Goal: Task Accomplishment & Management: Complete application form

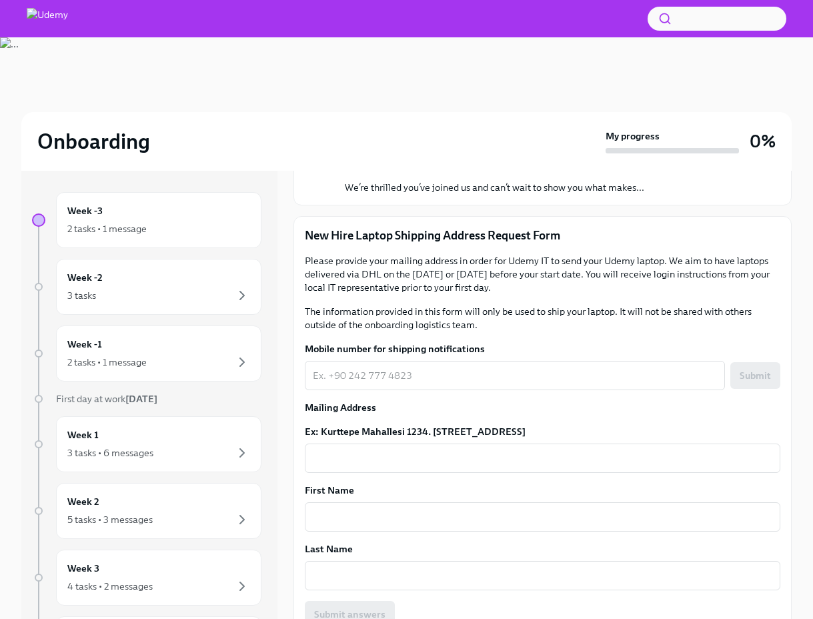
scroll to position [140, 0]
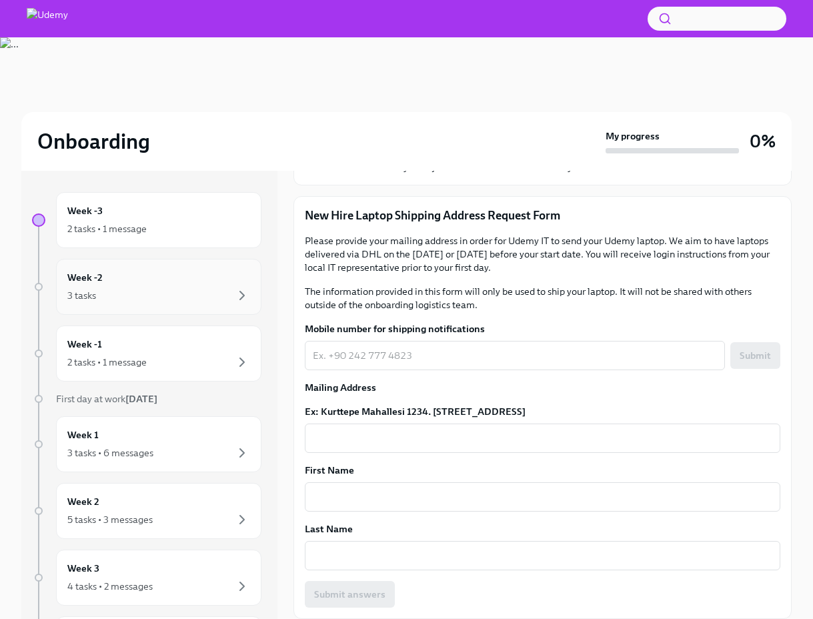
click at [155, 279] on div "Week -2 3 tasks" at bounding box center [158, 286] width 183 height 33
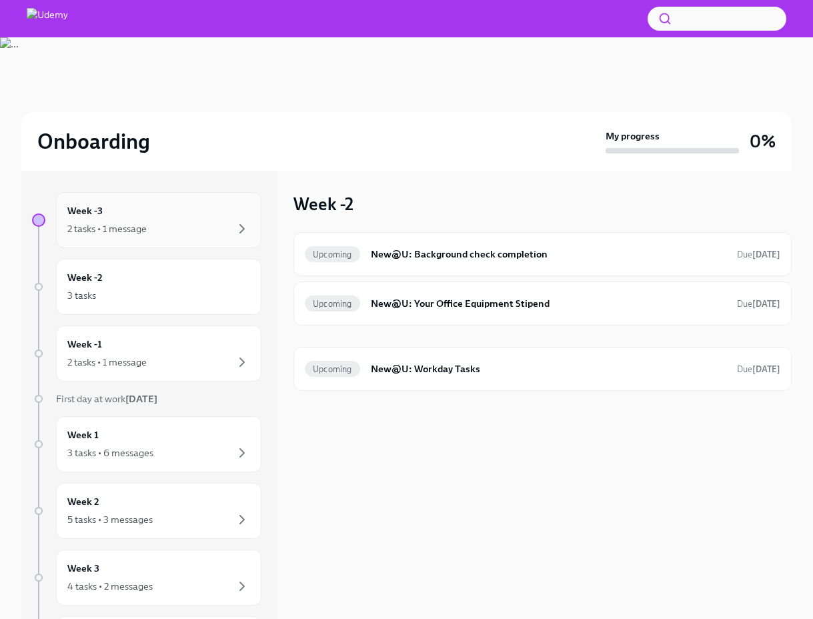
click at [159, 224] on div "2 tasks • 1 message" at bounding box center [158, 229] width 183 height 16
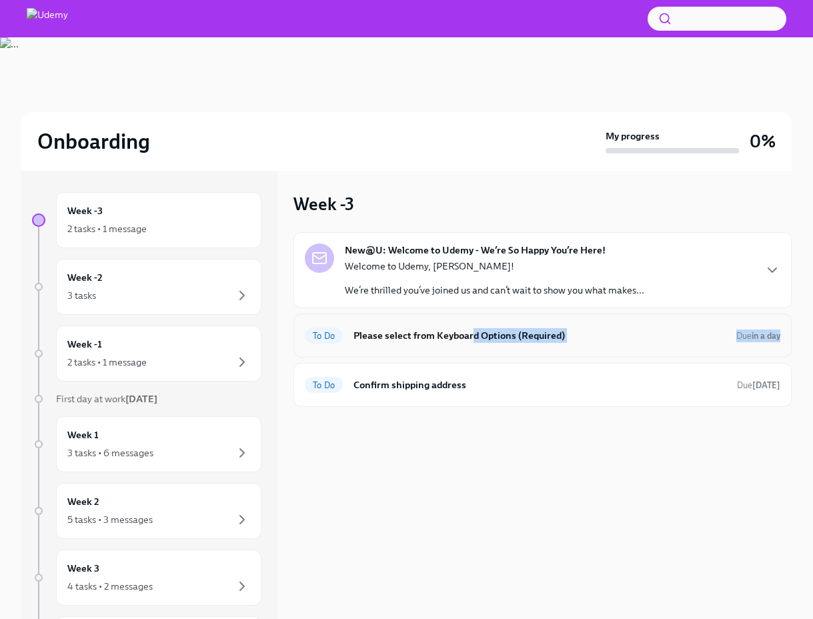
click at [472, 336] on div "To Do Please select from Keyboard Options (Required) Due in a day" at bounding box center [543, 336] width 498 height 44
click at [521, 331] on h6 "Please select from Keyboard Options (Required)" at bounding box center [540, 335] width 372 height 15
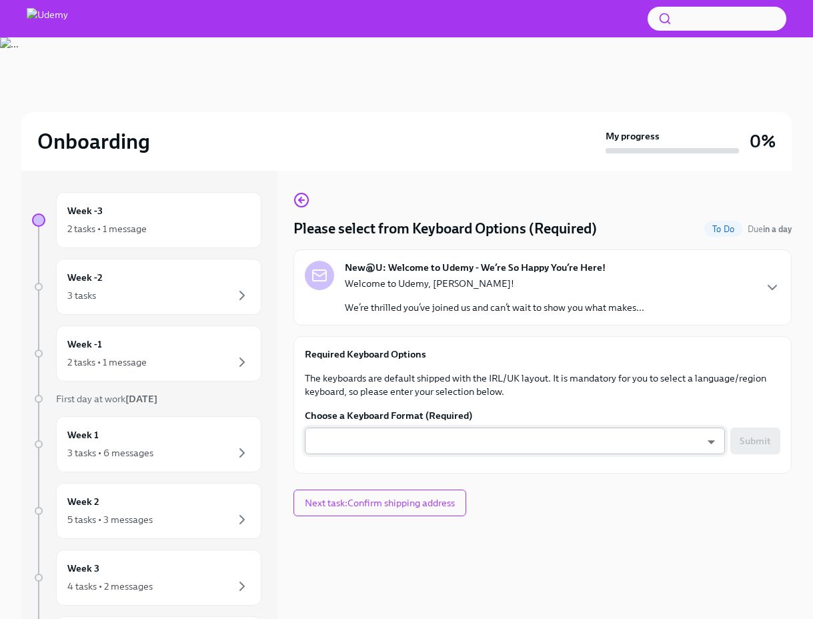
click at [501, 451] on body "Onboarding My progress 0% Week -3 2 tasks • 1 message Week -2 3 tasks Week -1 2…" at bounding box center [406, 328] width 813 height 656
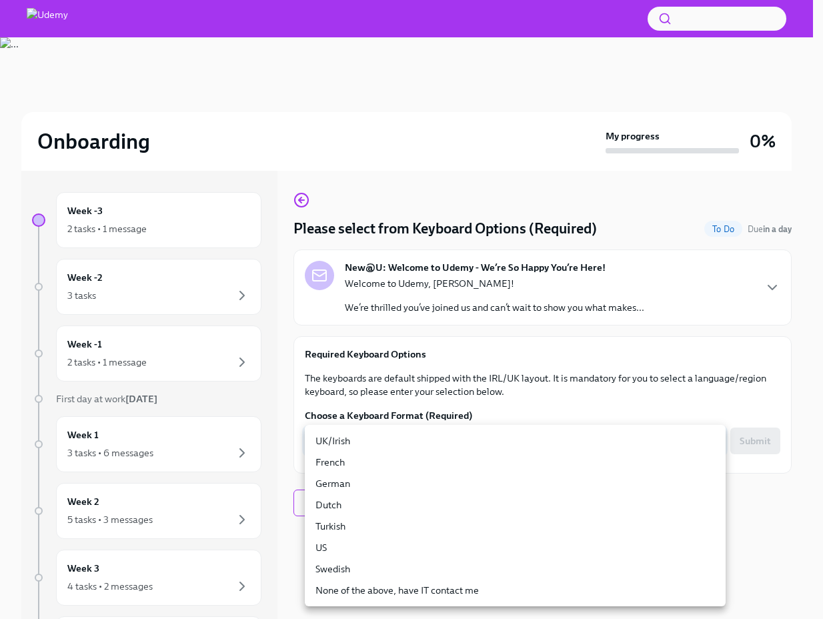
click at [469, 530] on li "Turkish" at bounding box center [515, 526] width 421 height 21
type input "skl4OCeh7"
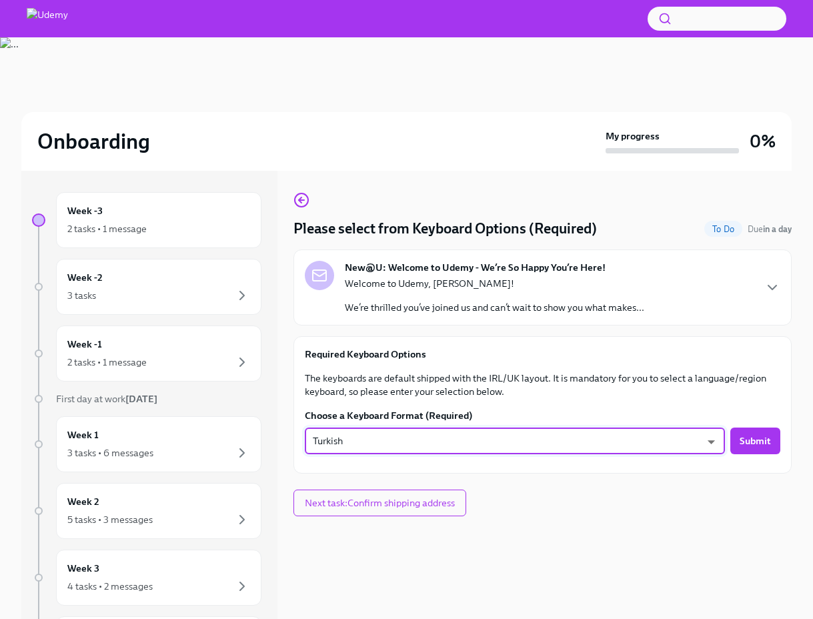
click at [604, 518] on div "Please select from Keyboard Options (Required) To Do Due in a day New@U: Welcom…" at bounding box center [543, 395] width 498 height 448
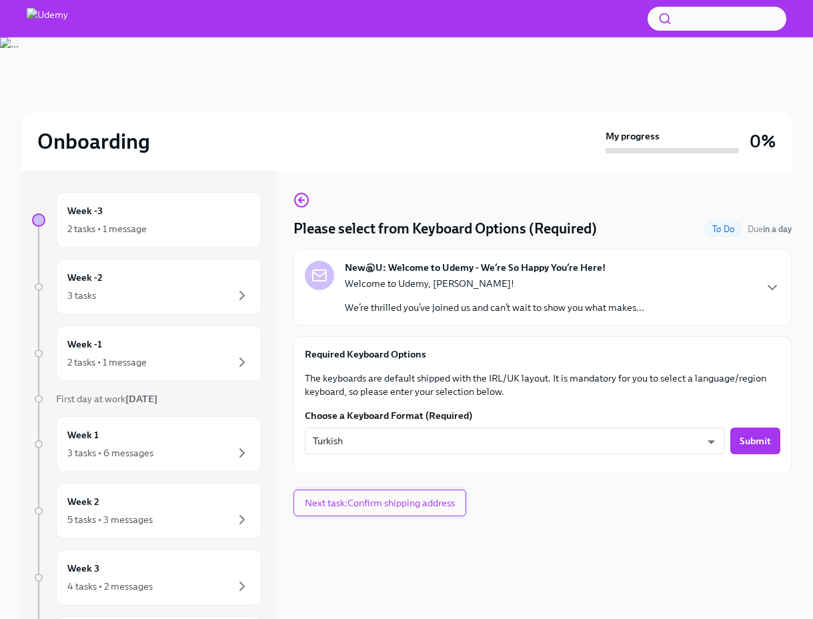
click at [449, 512] on button "Next task : Confirm shipping address" at bounding box center [380, 503] width 173 height 27
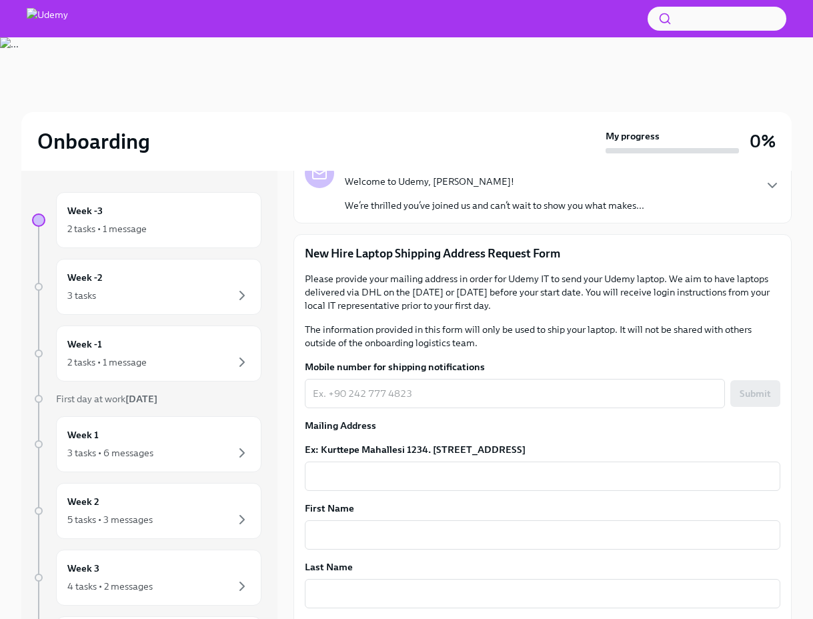
scroll to position [105, 0]
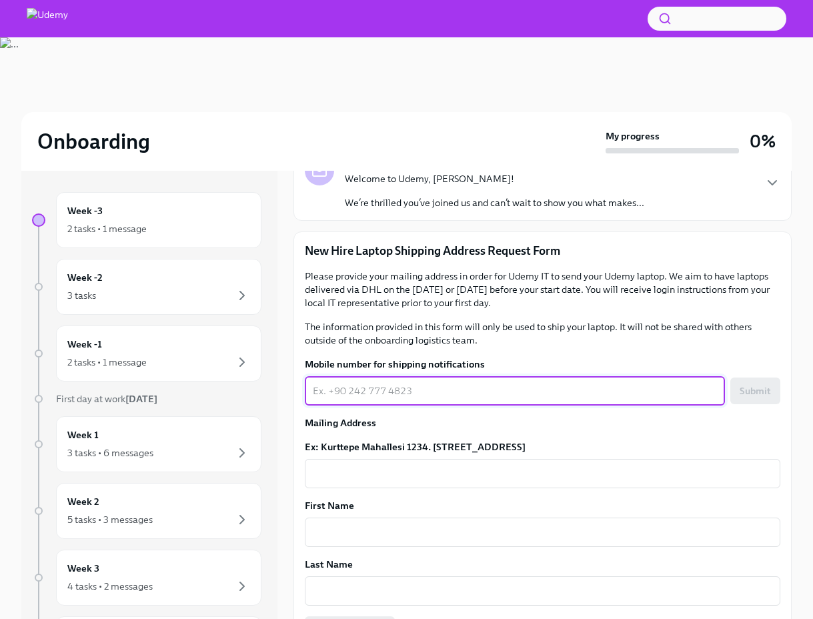
click at [405, 383] on textarea "Mobile number for shipping notifications" at bounding box center [515, 391] width 404 height 16
type textarea "[PHONE_NUMBER]"
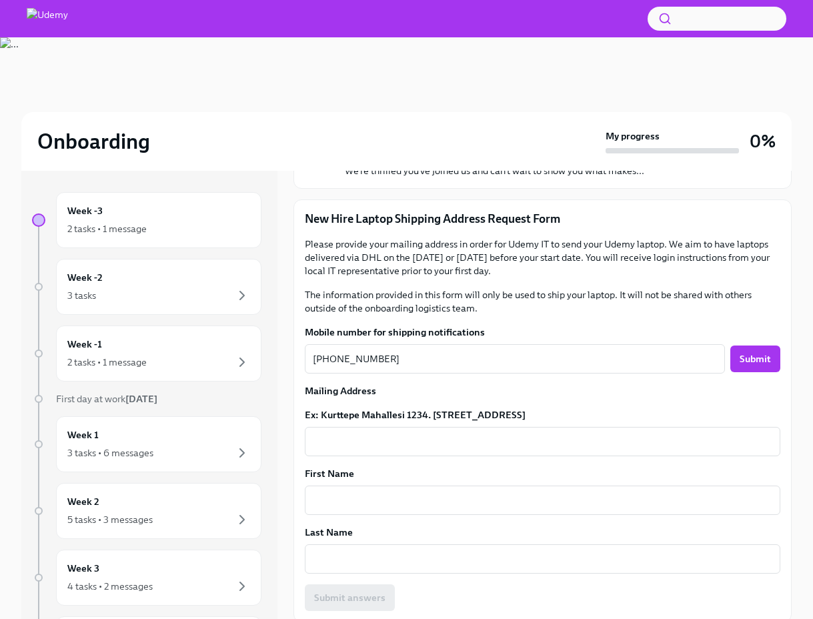
scroll to position [140, 0]
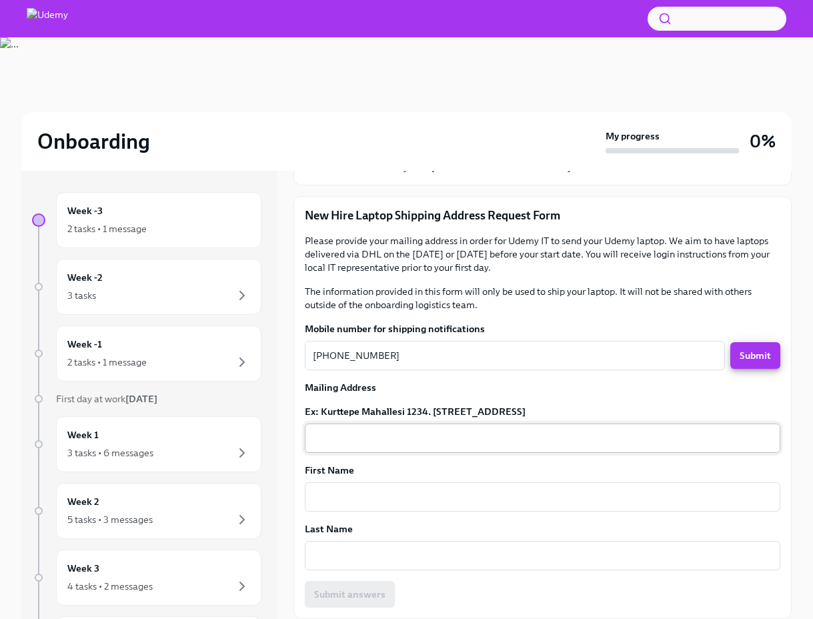
click at [388, 438] on textarea "Ex: Kurttepe Mahallesi 1234. [STREET_ADDRESS]" at bounding box center [543, 438] width 460 height 16
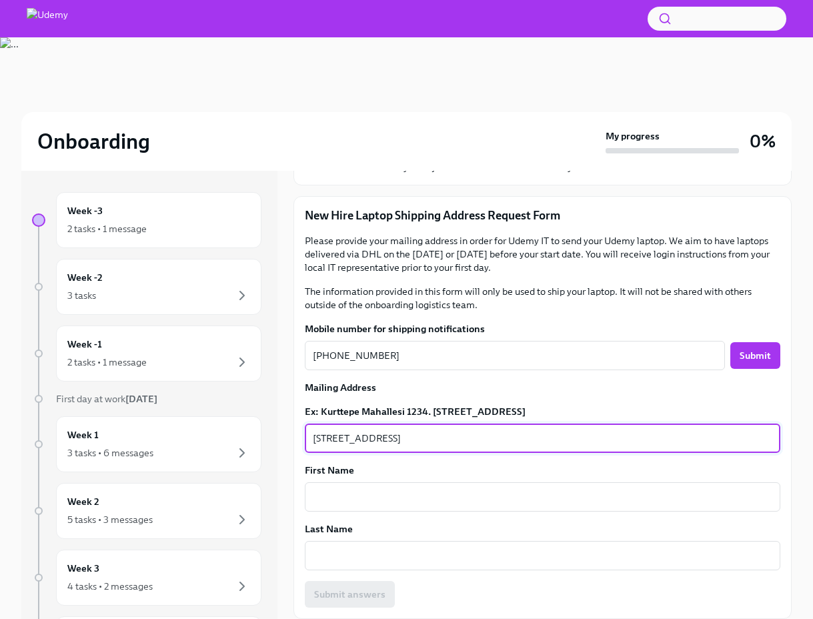
click at [476, 432] on textarea "[STREET_ADDRESS]" at bounding box center [543, 438] width 460 height 16
type textarea "[STREET_ADDRESS]"
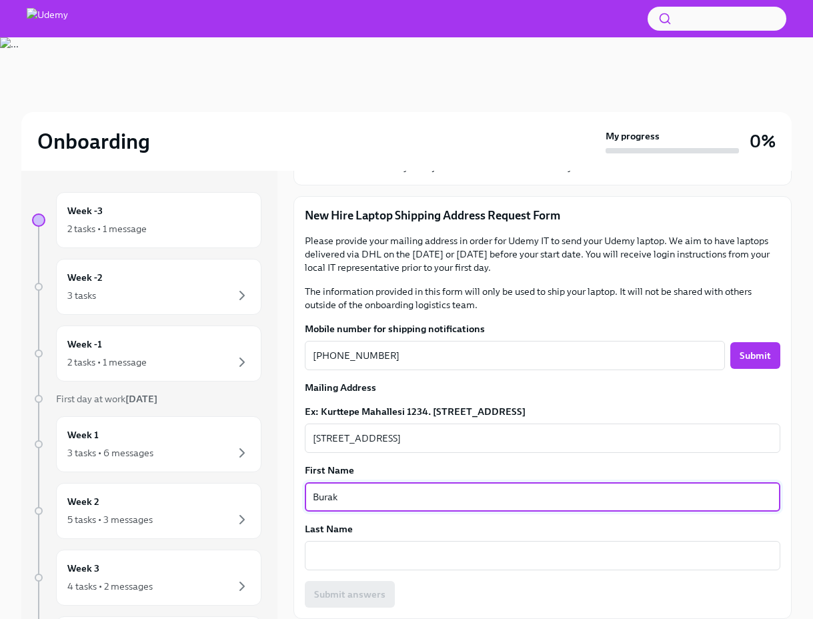
type textarea "Burak"
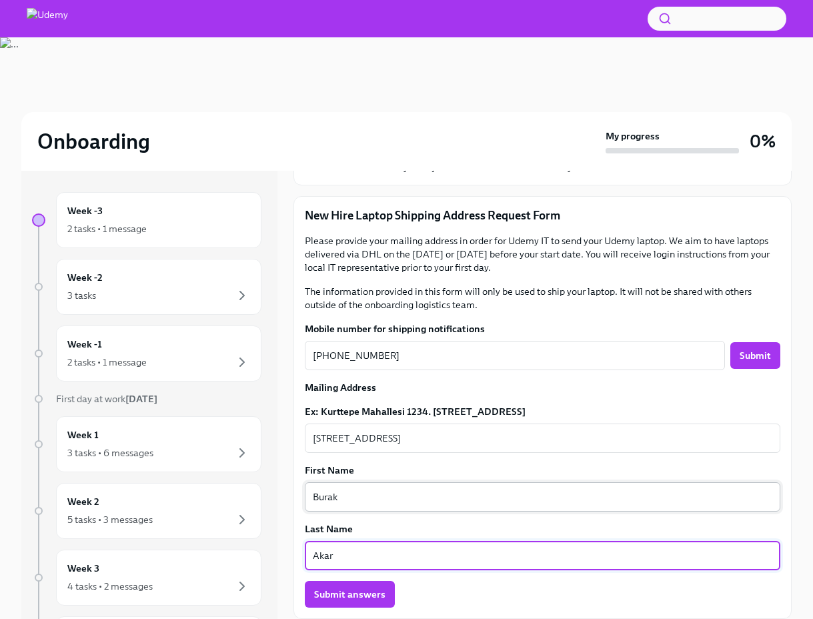
type textarea "Akar"
click at [479, 496] on textarea "Burak" at bounding box center [543, 497] width 460 height 16
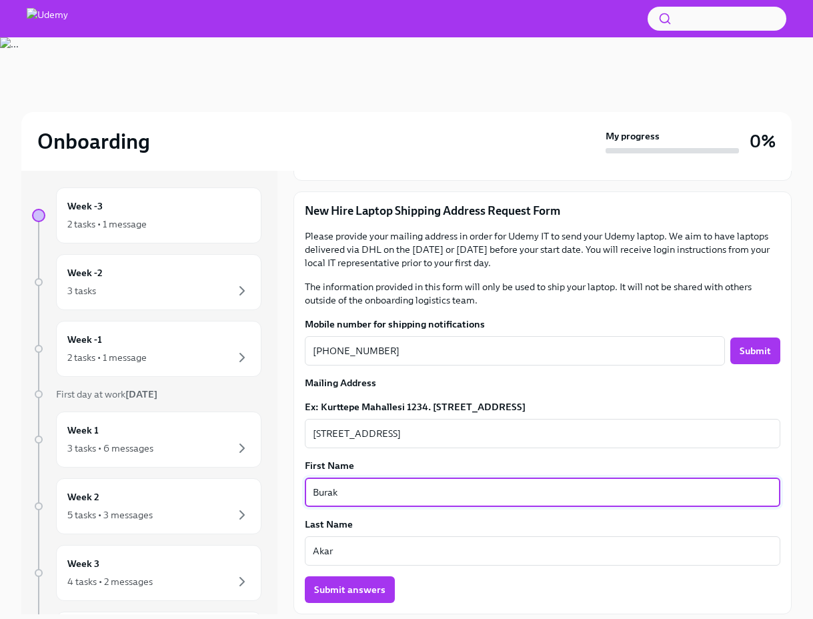
scroll to position [37, 0]
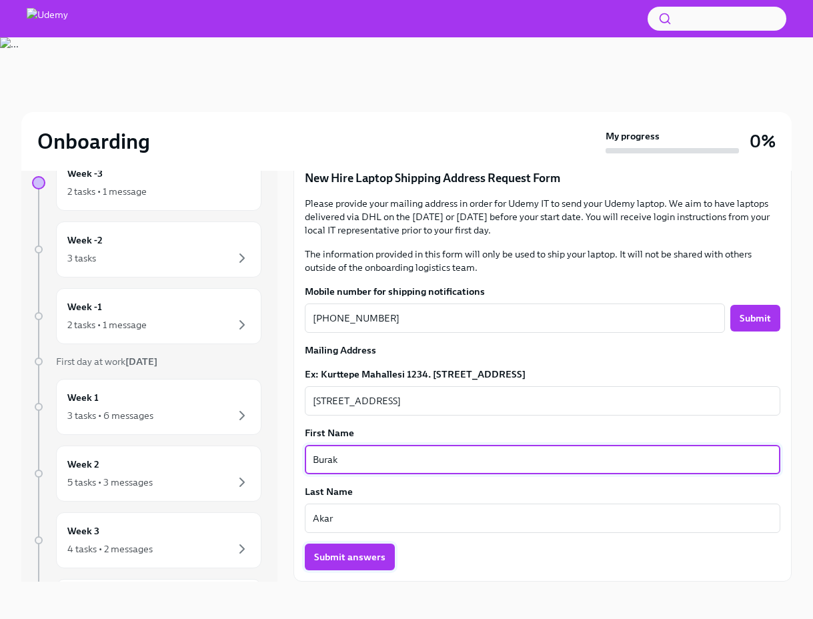
type textarea "Burak"
click at [352, 561] on span "Submit answers" at bounding box center [349, 556] width 71 height 13
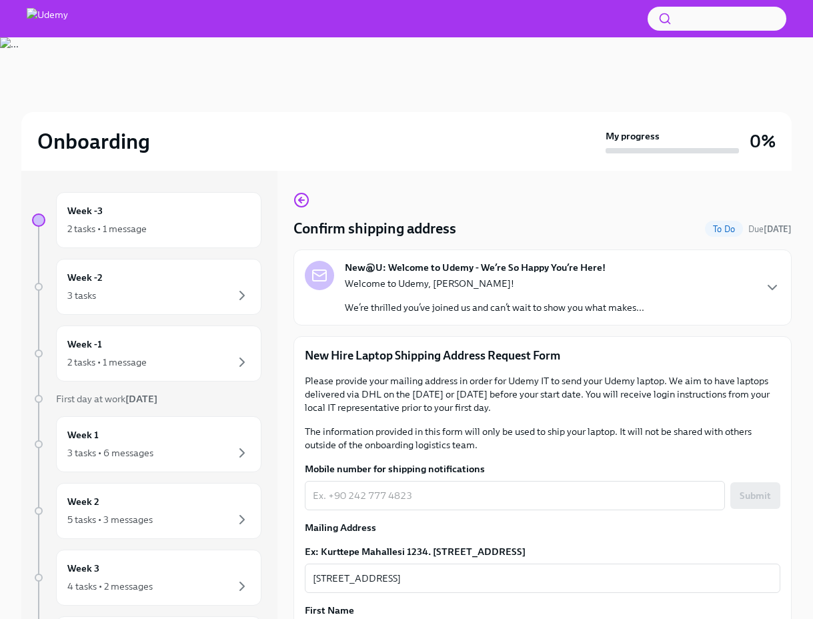
scroll to position [0, 0]
click at [173, 280] on div "Week -2 3 tasks" at bounding box center [158, 286] width 183 height 33
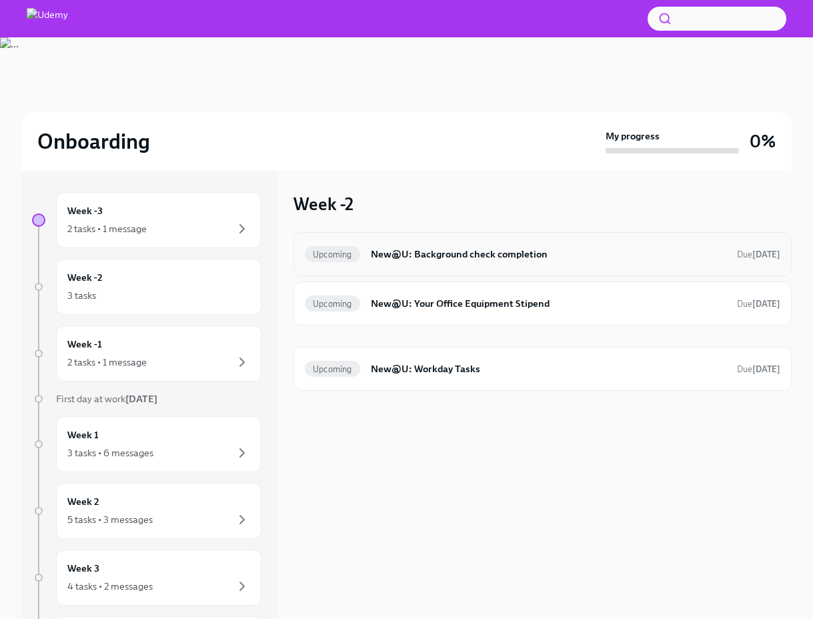
click at [504, 257] on h6 "New@U: Background check completion" at bounding box center [549, 254] width 356 height 15
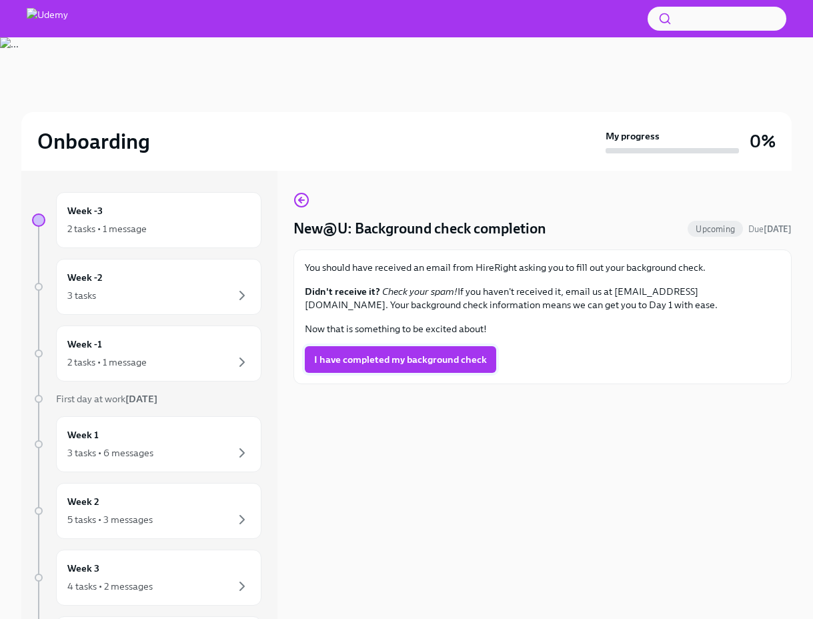
click at [410, 353] on span "I have completed my background check" at bounding box center [400, 359] width 173 height 13
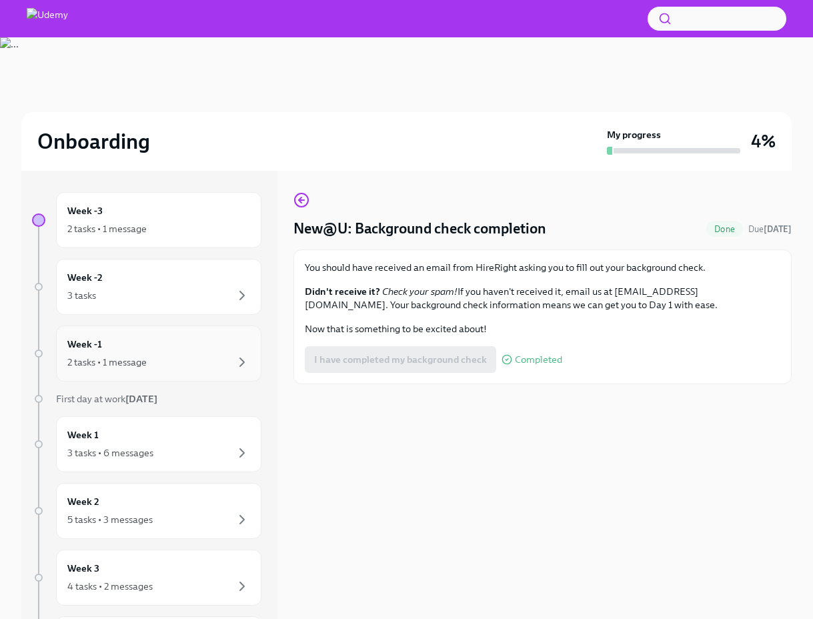
click at [159, 344] on div "Week -1 2 tasks • 1 message" at bounding box center [158, 353] width 183 height 33
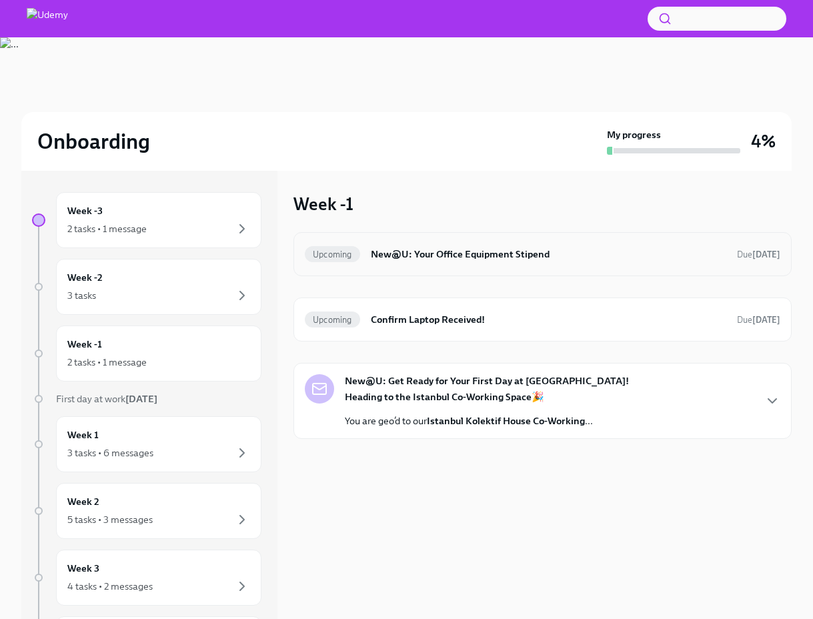
click at [454, 254] on h6 "New@U: Your Office Equipment Stipend" at bounding box center [549, 254] width 356 height 15
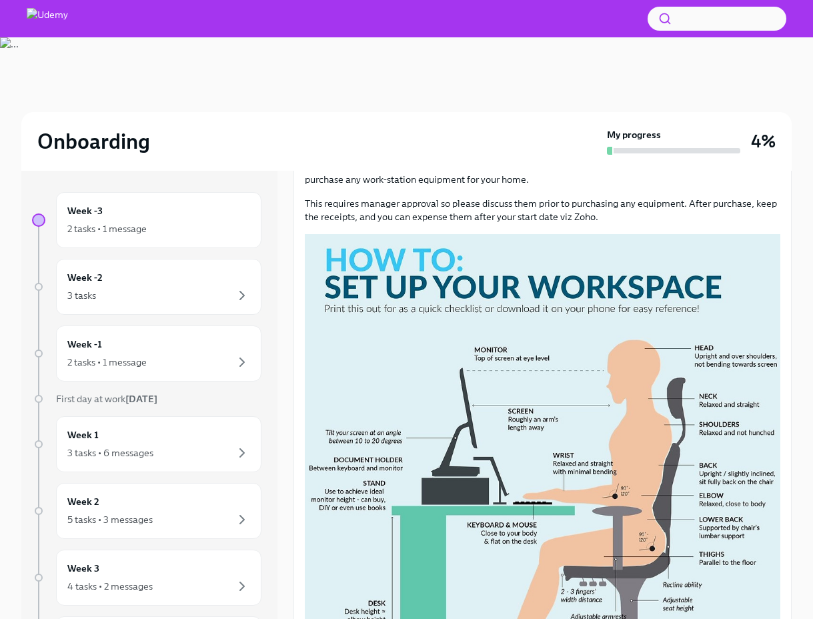
scroll to position [425, 0]
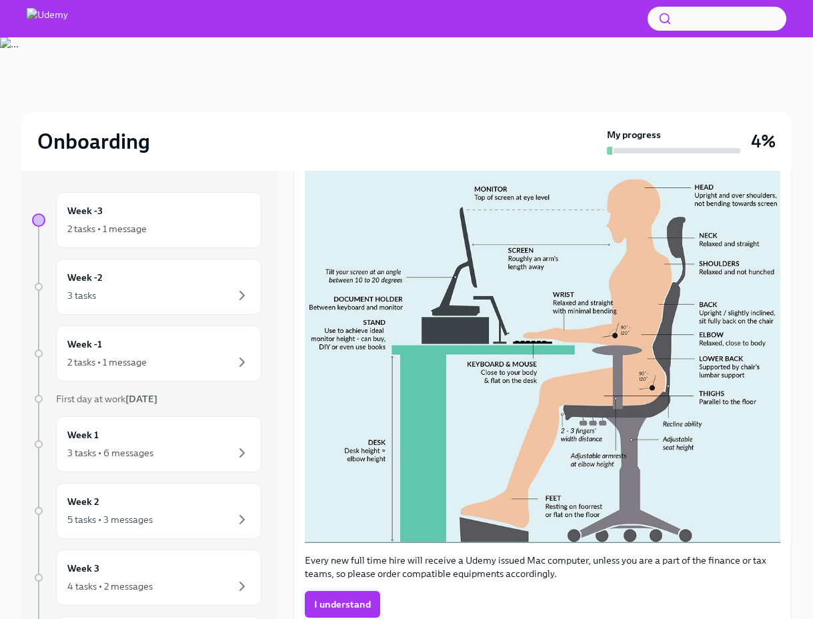
click at [346, 598] on span "I understand" at bounding box center [342, 604] width 57 height 13
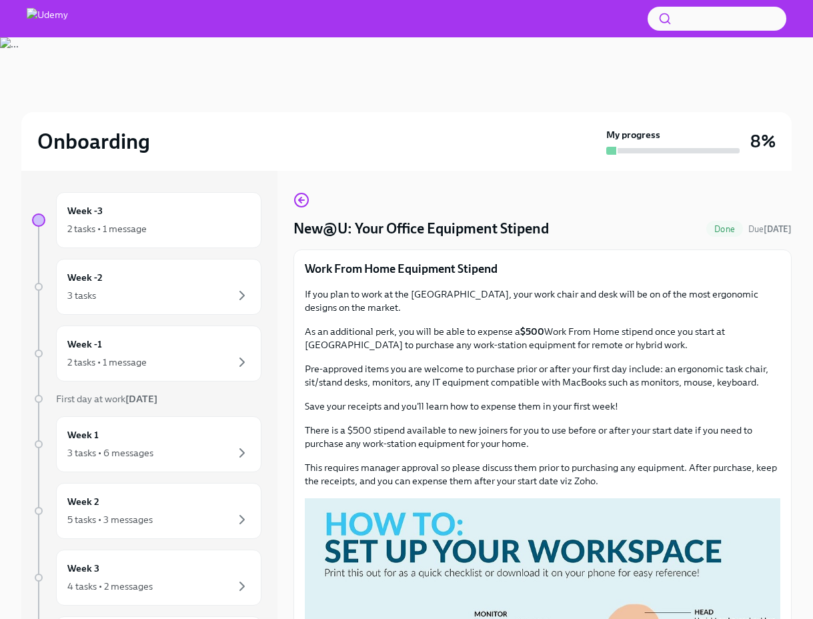
scroll to position [0, 0]
click at [115, 358] on div "2 tasks • 1 message" at bounding box center [106, 362] width 79 height 13
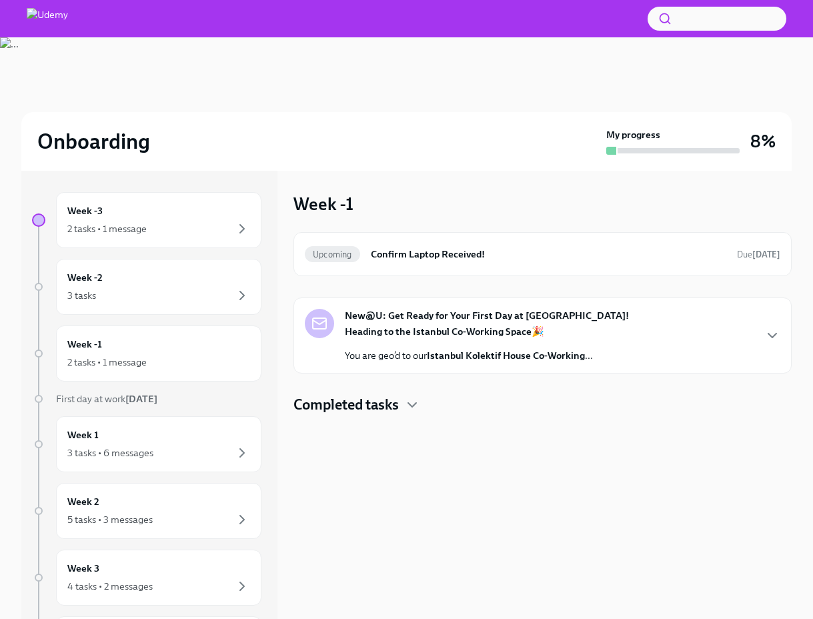
click at [398, 408] on h4 "Completed tasks" at bounding box center [346, 405] width 105 height 20
click at [399, 254] on h6 "Confirm Laptop Received!" at bounding box center [549, 254] width 356 height 15
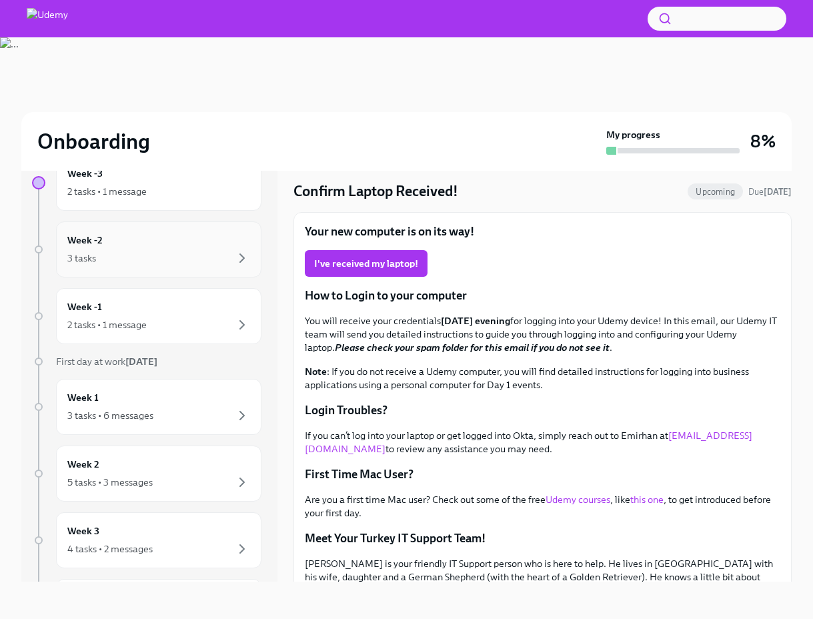
click at [147, 236] on div "Week -2 3 tasks" at bounding box center [158, 249] width 183 height 33
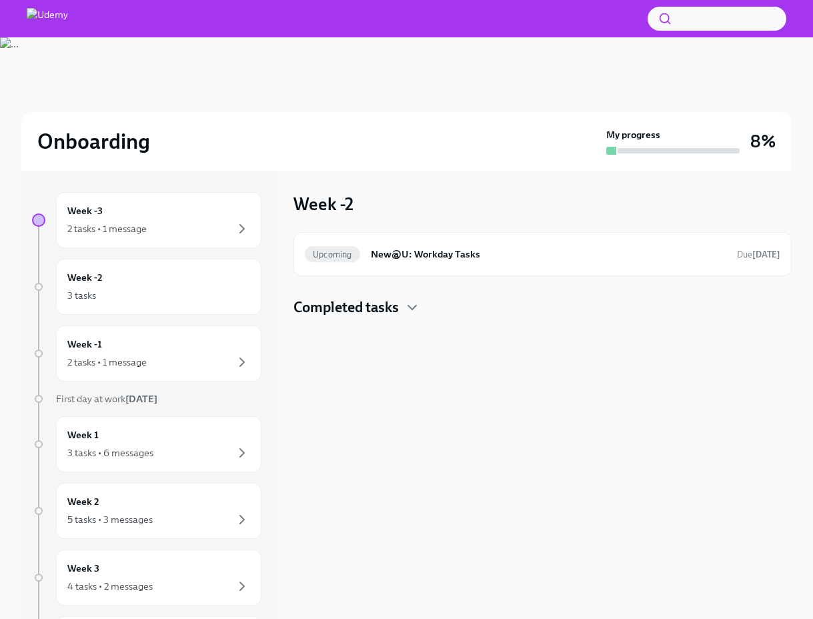
click at [392, 307] on h4 "Completed tasks" at bounding box center [346, 308] width 105 height 20
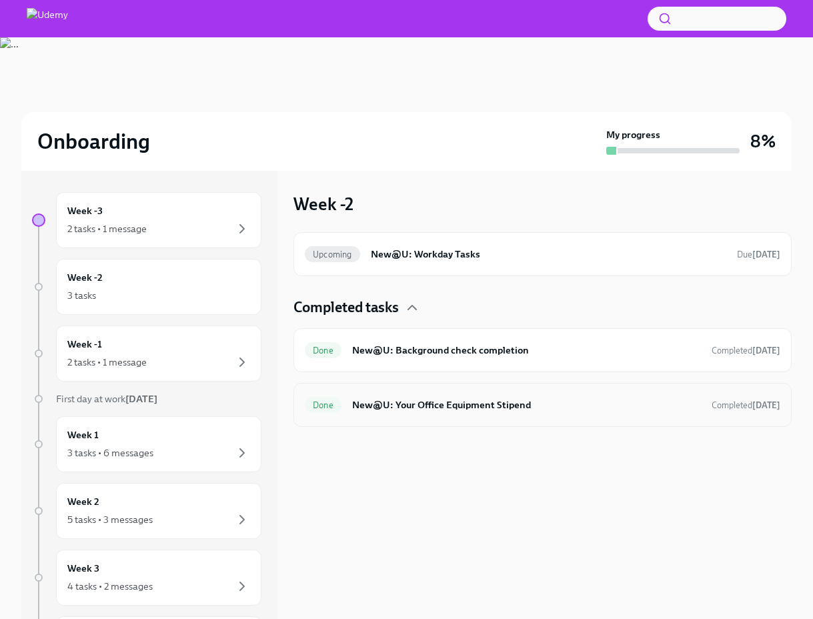
click at [425, 400] on h6 "New@U: Your Office Equipment Stipend" at bounding box center [526, 405] width 349 height 15
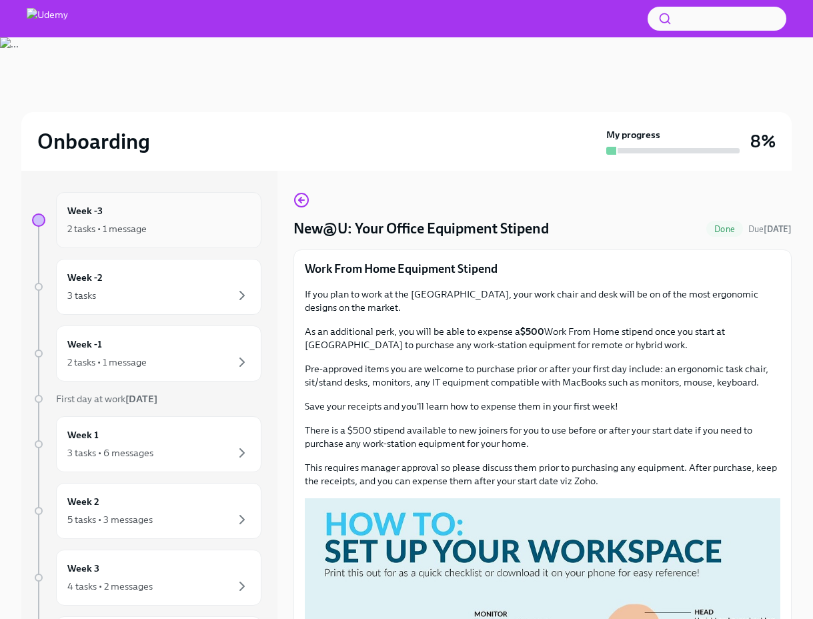
click at [173, 241] on div "Week -3 2 tasks • 1 message" at bounding box center [158, 220] width 205 height 56
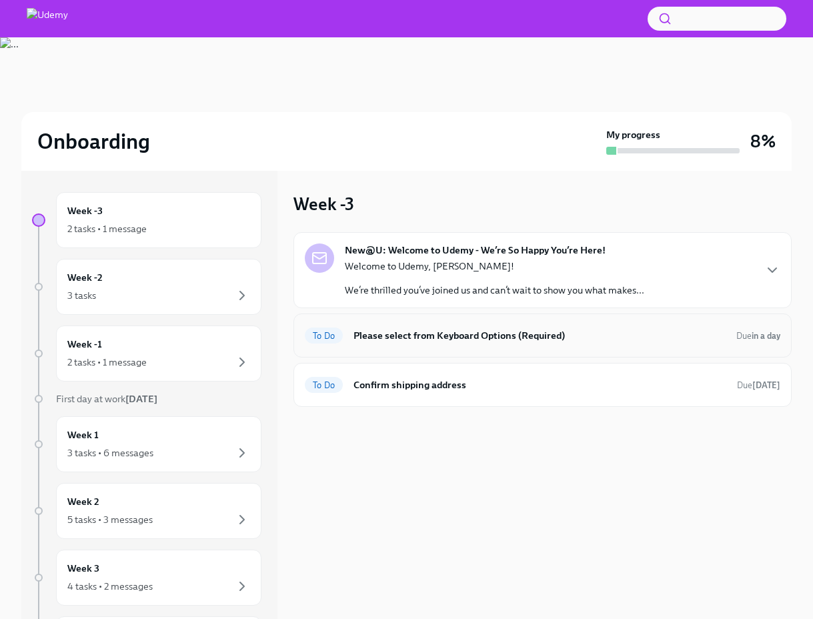
click at [474, 339] on h6 "Please select from Keyboard Options (Required)" at bounding box center [540, 335] width 372 height 15
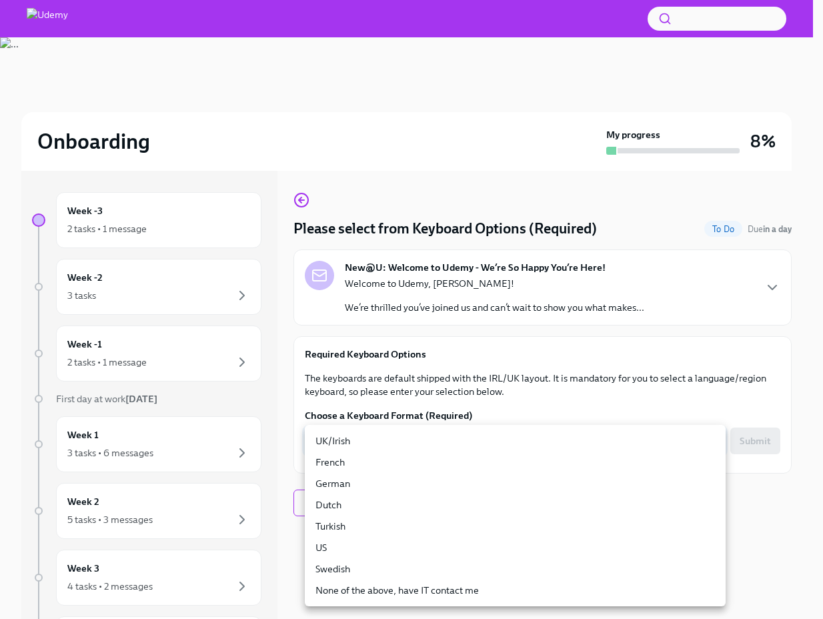
click at [453, 429] on body "Onboarding My progress 8% Week -3 2 tasks • 1 message Week -2 3 tasks Week -1 2…" at bounding box center [411, 328] width 823 height 656
click at [380, 518] on li "Turkish" at bounding box center [515, 526] width 421 height 21
type input "skl4OCeh7"
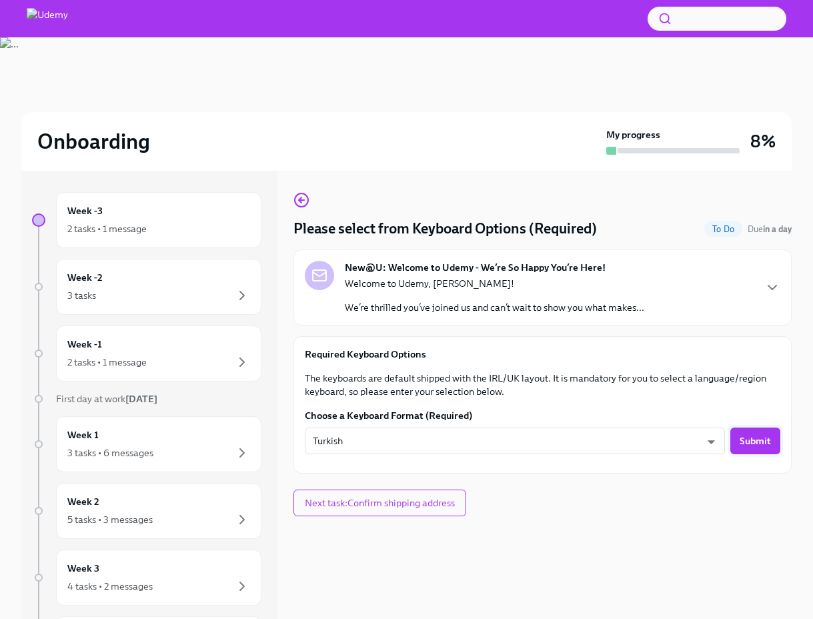
click at [745, 430] on button "Submit" at bounding box center [756, 441] width 50 height 27
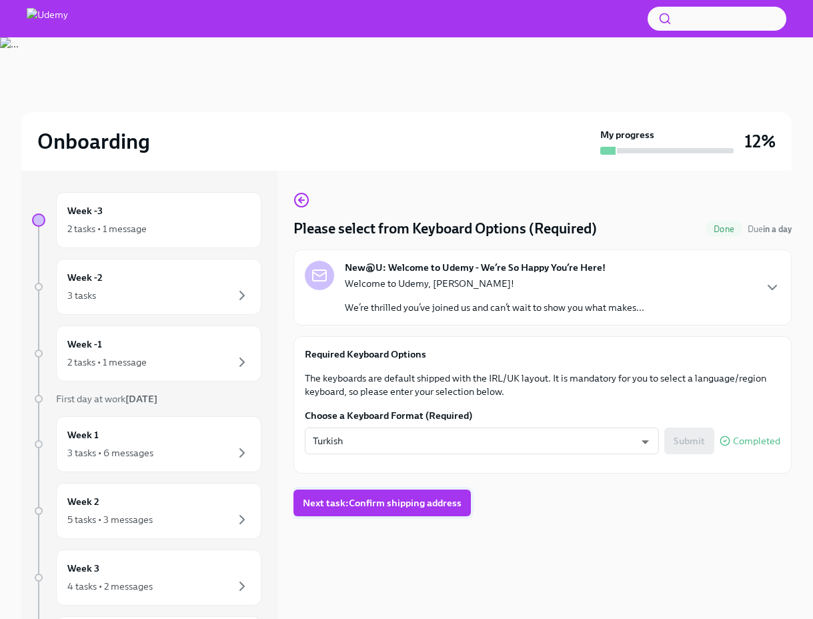
click at [414, 496] on button "Next task : Confirm shipping address" at bounding box center [382, 503] width 177 height 27
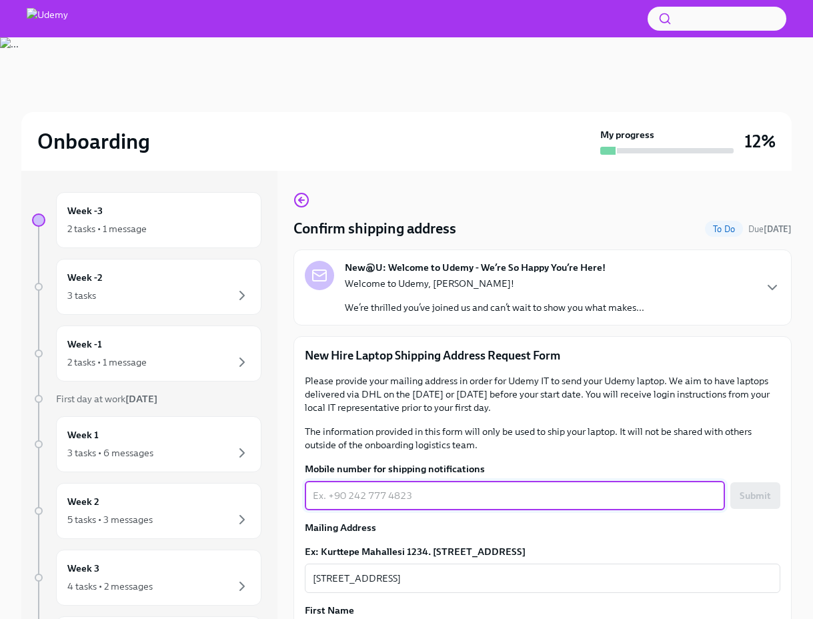
click at [409, 495] on textarea "Mobile number for shipping notifications" at bounding box center [515, 496] width 404 height 16
type textarea "[PHONE_NUMBER]"
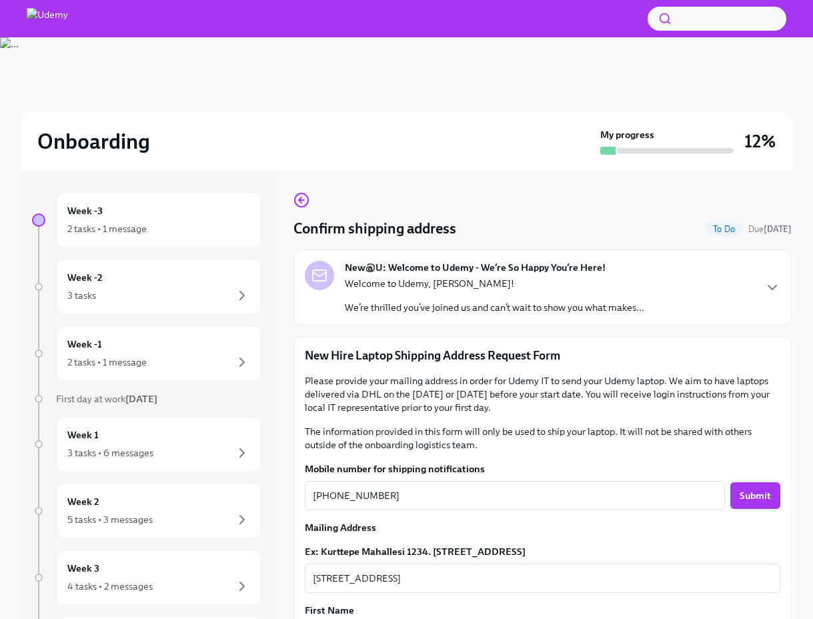
click at [740, 490] on span "Submit" at bounding box center [755, 495] width 31 height 13
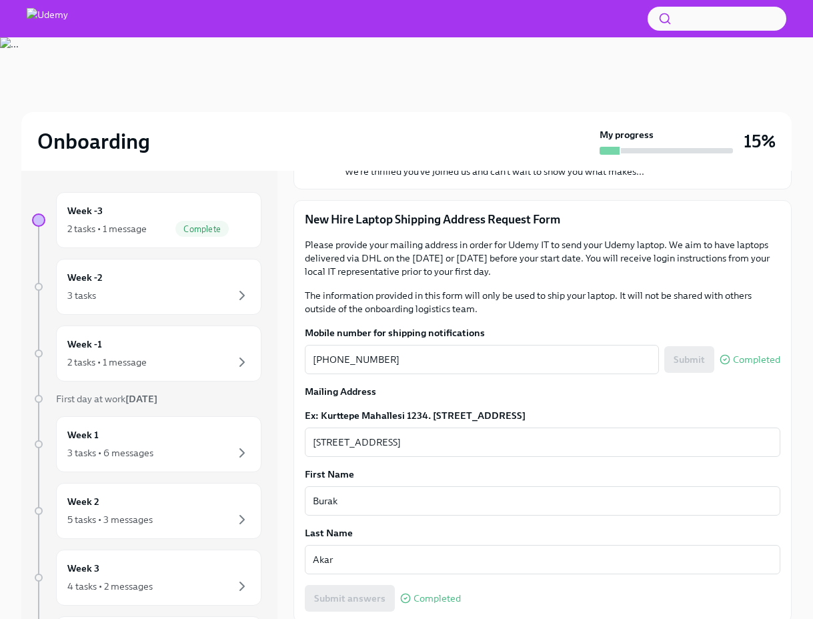
scroll to position [140, 0]
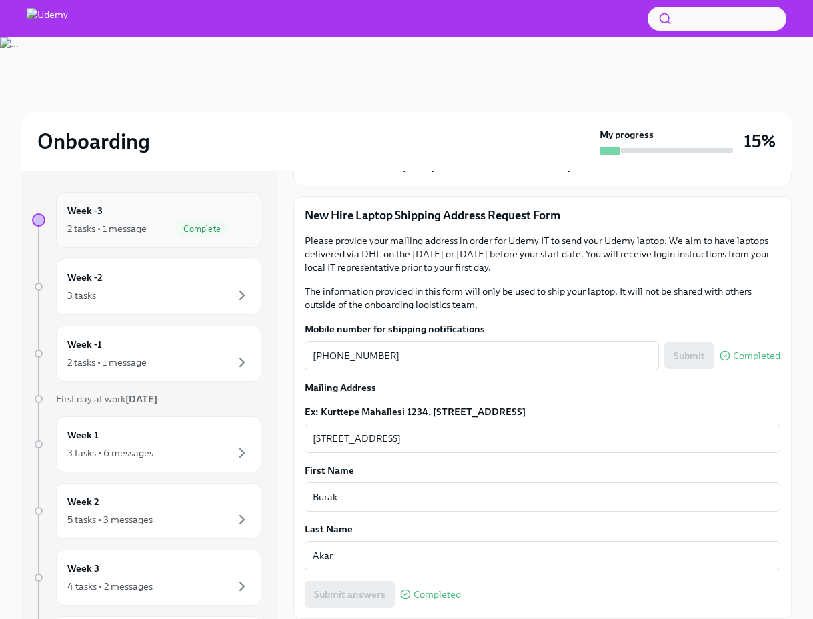
click at [152, 226] on div "2 tasks • 1 message Complete" at bounding box center [158, 229] width 183 height 16
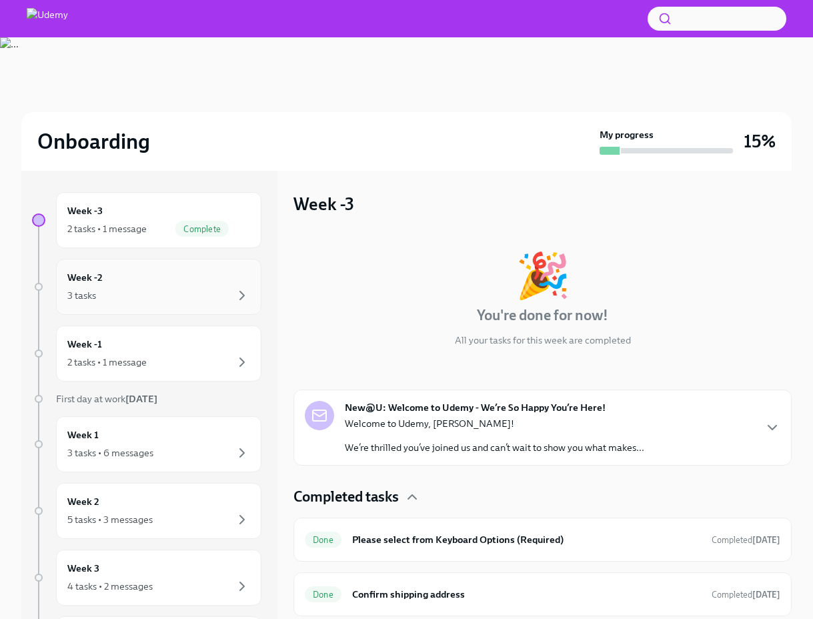
click at [170, 297] on div "3 tasks" at bounding box center [158, 296] width 183 height 16
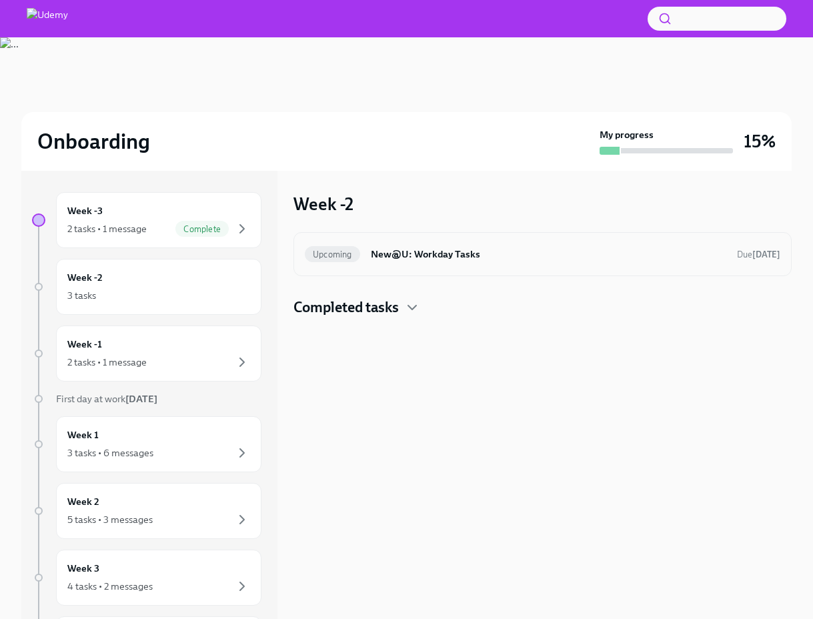
click at [424, 248] on h6 "New@U: Workday Tasks" at bounding box center [549, 254] width 356 height 15
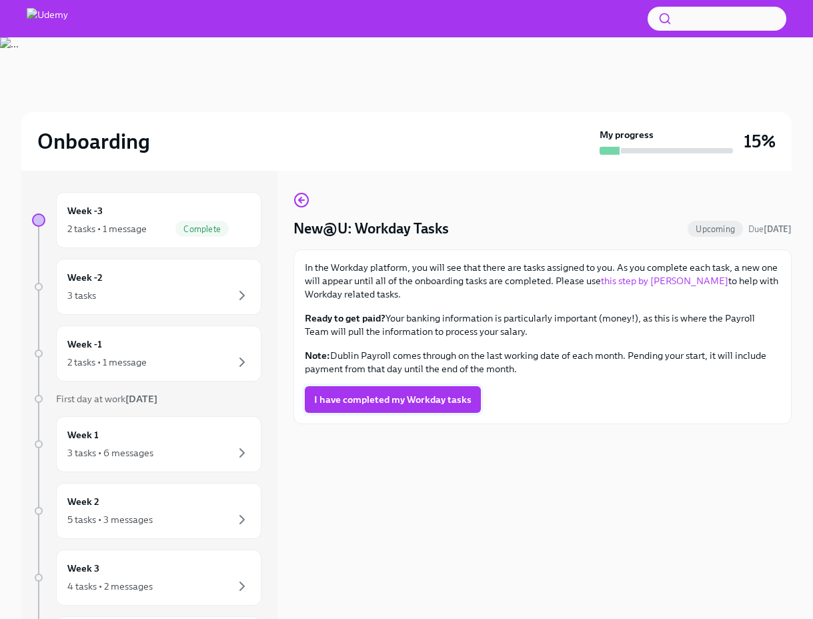
click at [372, 391] on button "I have completed my Workday tasks" at bounding box center [393, 399] width 176 height 27
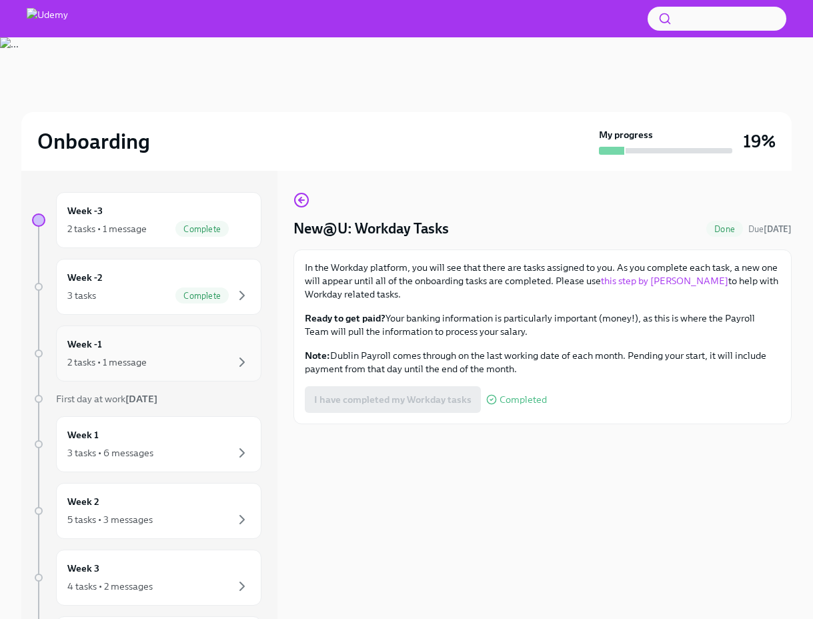
click at [131, 333] on div "Week -1 2 tasks • 1 message" at bounding box center [158, 354] width 205 height 56
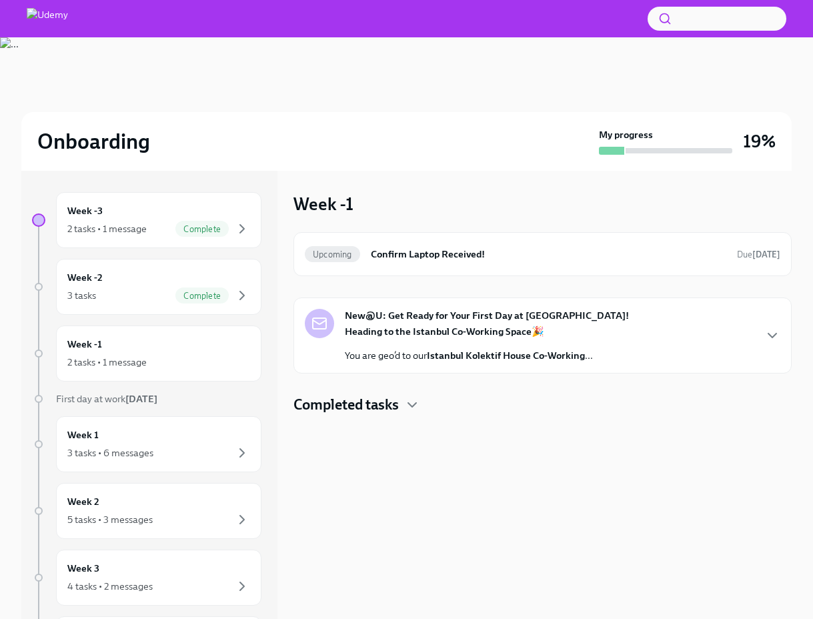
click at [436, 338] on div "Heading to the Istanbul Co-Working Space 🎉 You are geo’d to our Istanbul Kolekt…" at bounding box center [469, 343] width 248 height 37
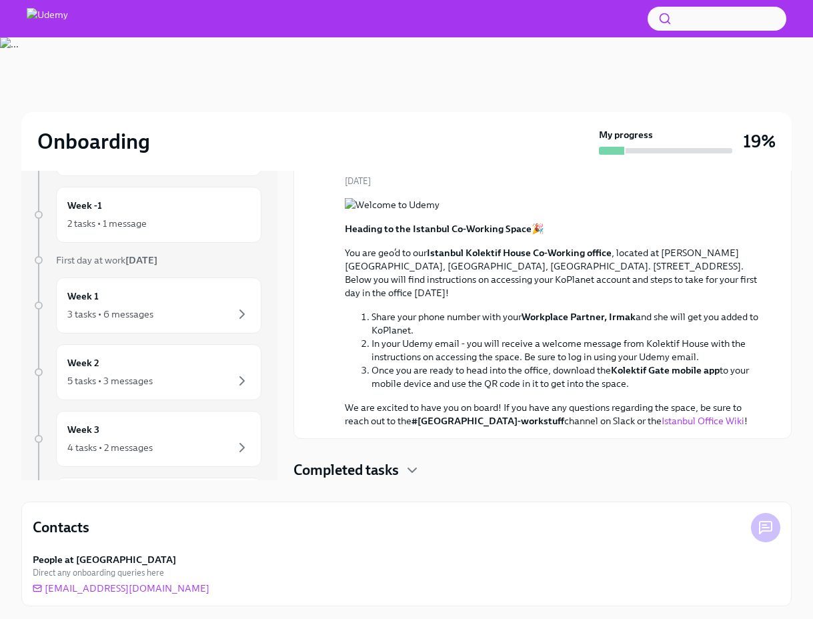
scroll to position [142, 0]
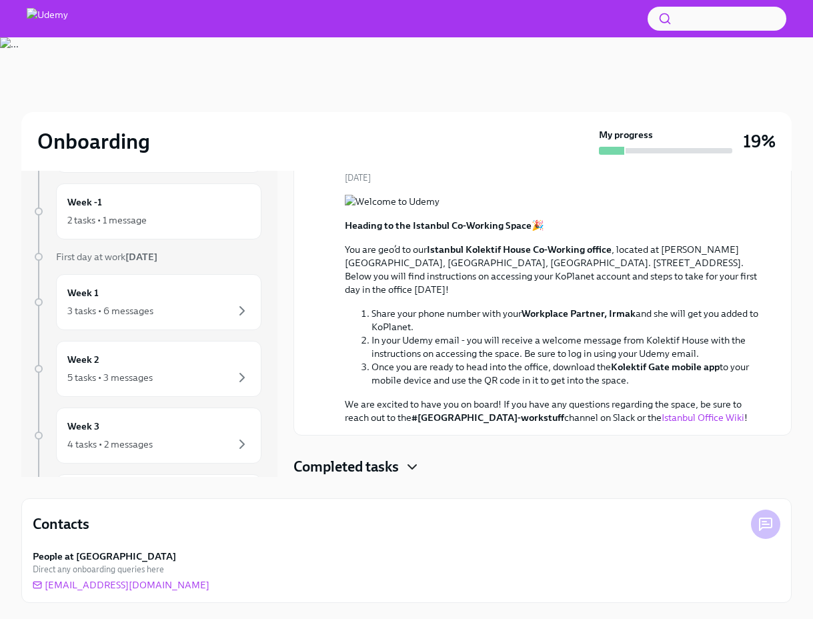
click at [406, 466] on icon "button" at bounding box center [412, 467] width 16 height 16
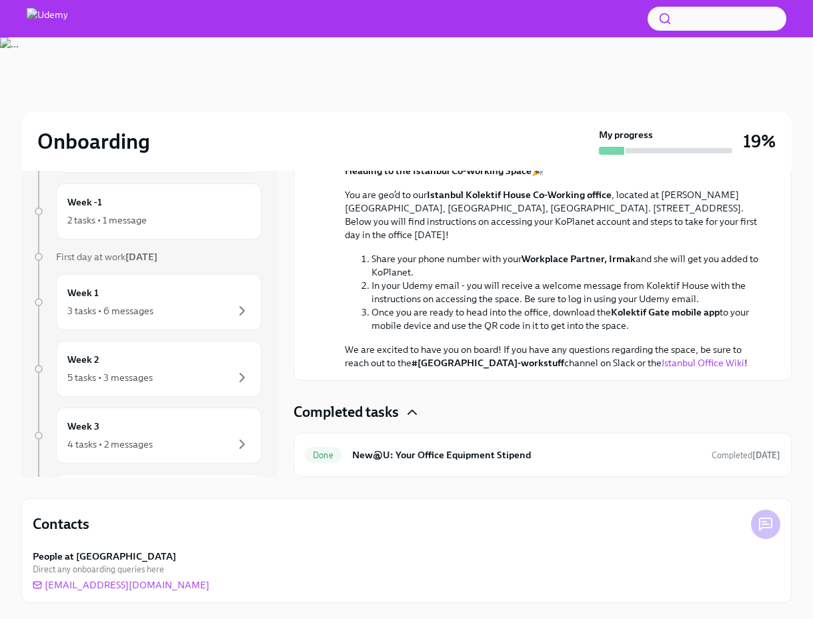
scroll to position [241, 0]
click at [486, 458] on h6 "New@U: Your Office Equipment Stipend" at bounding box center [526, 455] width 349 height 15
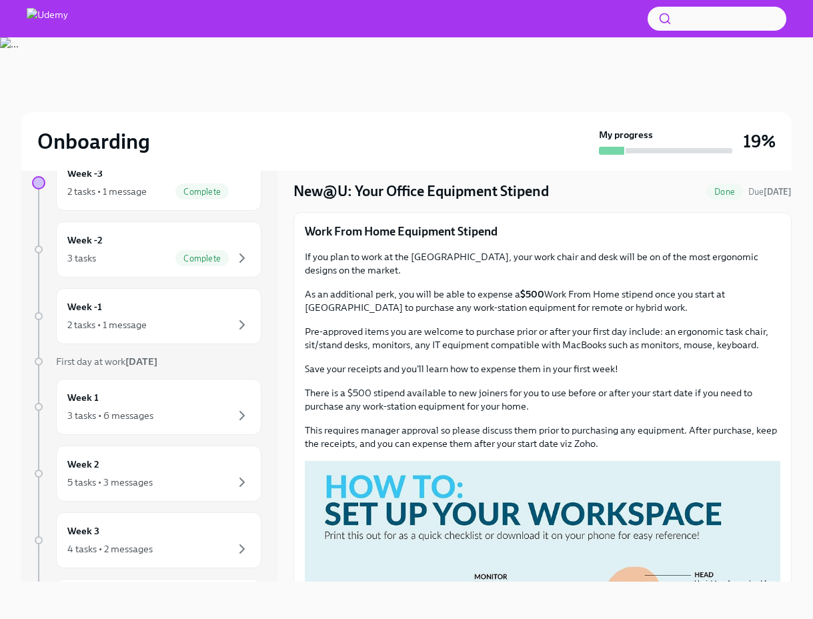
scroll to position [37, 0]
click at [159, 404] on div "Week 1 3 tasks • 6 messages" at bounding box center [158, 406] width 183 height 33
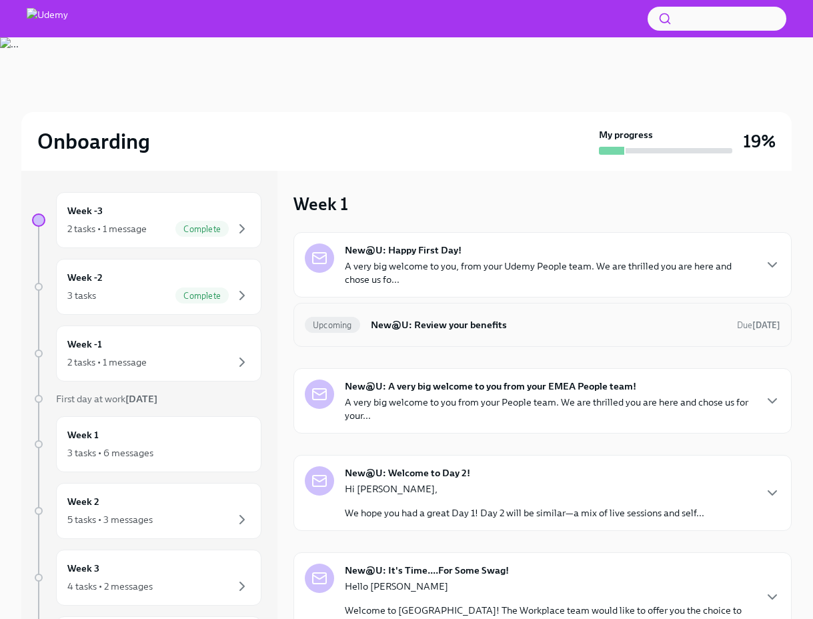
click at [503, 321] on h6 "New@U: Review your benefits" at bounding box center [549, 325] width 356 height 15
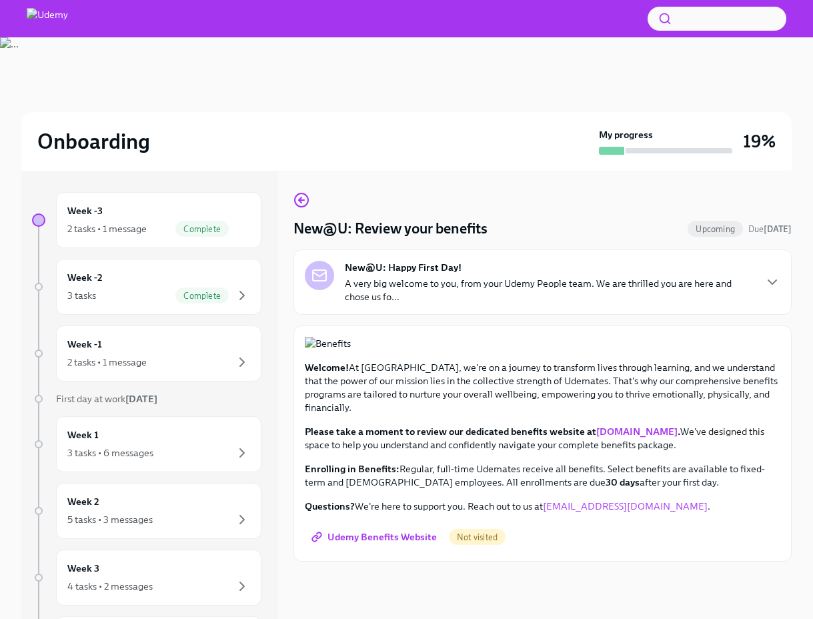
scroll to position [191, 0]
click at [160, 498] on div "Week 2 5 tasks • 3 messages" at bounding box center [158, 510] width 183 height 33
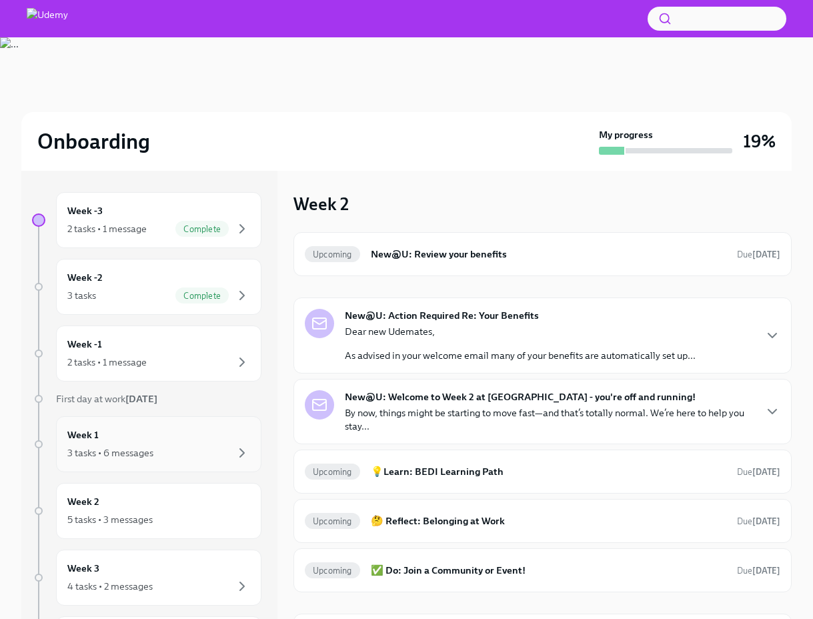
click at [179, 429] on div "Week 1 3 tasks • 6 messages" at bounding box center [158, 444] width 183 height 33
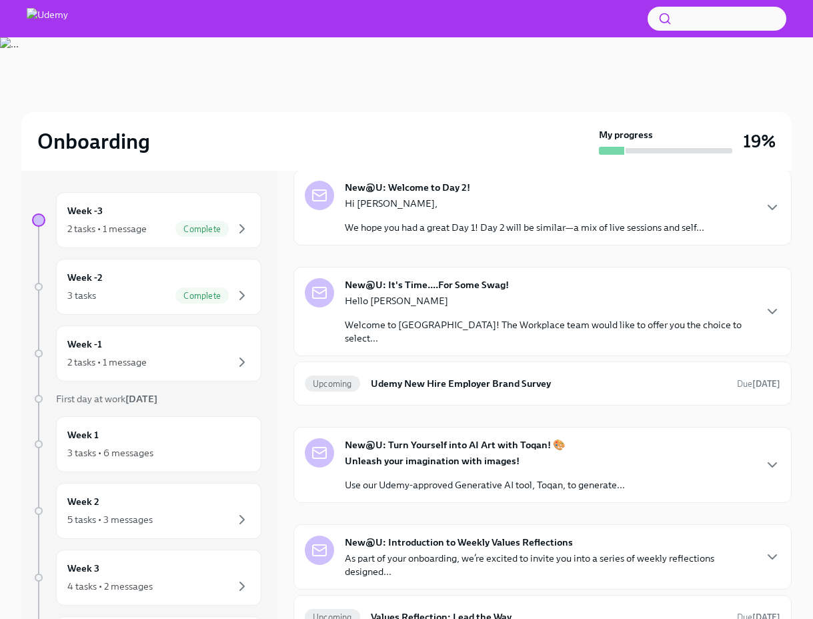
scroll to position [292, 0]
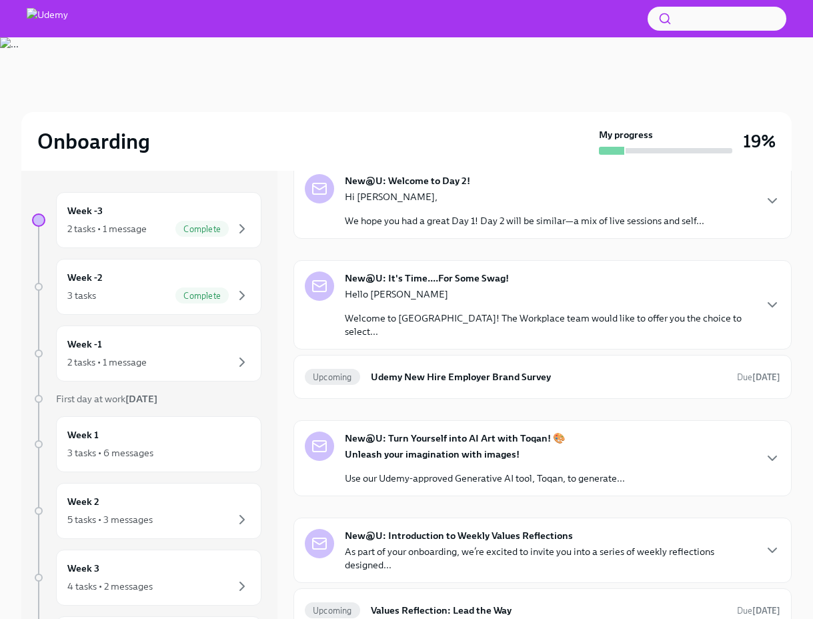
click at [510, 308] on div "Hello [PERSON_NAME] Welcome to Udemy! The Workplace team would like to offer yo…" at bounding box center [549, 313] width 409 height 51
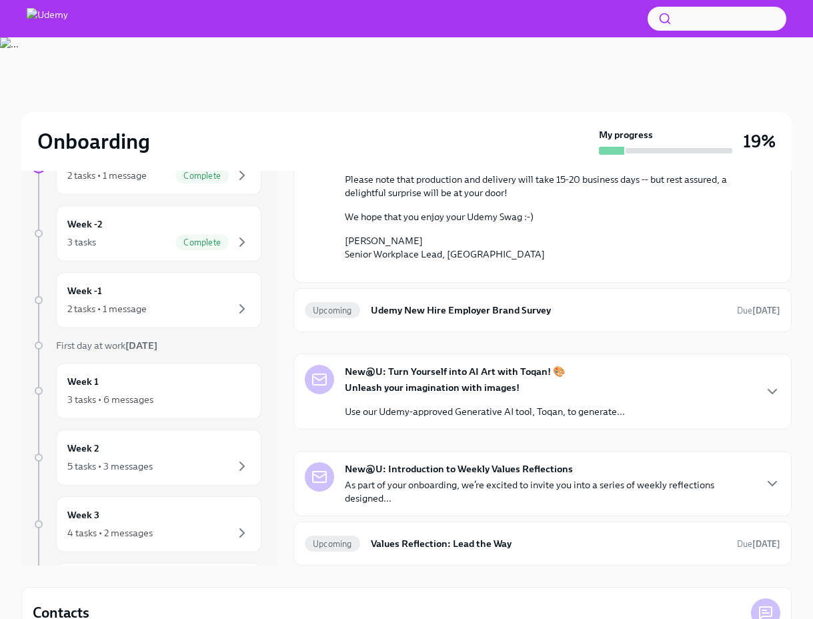
scroll to position [142, 0]
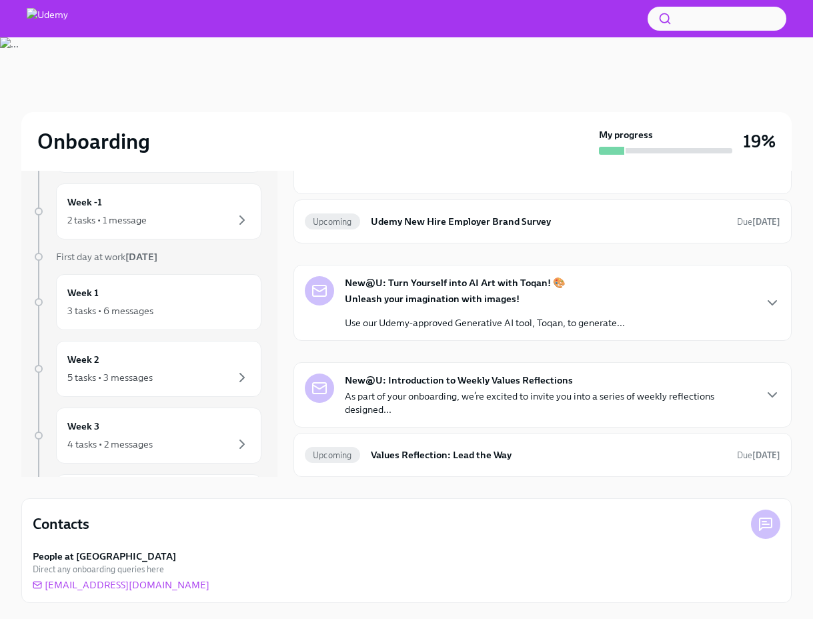
click at [512, 313] on div "Unleash your imagination with images! Use our Udemy-approved Generative AI tool…" at bounding box center [485, 310] width 280 height 37
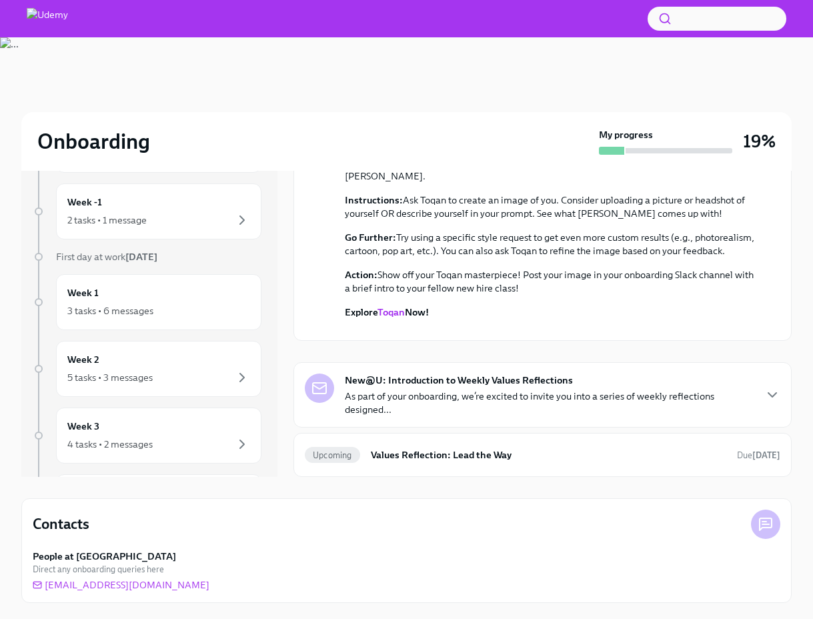
scroll to position [999, 0]
click at [556, 470] on div "Upcoming Values Reflection: Lead the Way Due [DATE]" at bounding box center [543, 455] width 498 height 44
click at [494, 453] on h6 "Values Reflection: Lead the Way" at bounding box center [549, 455] width 356 height 15
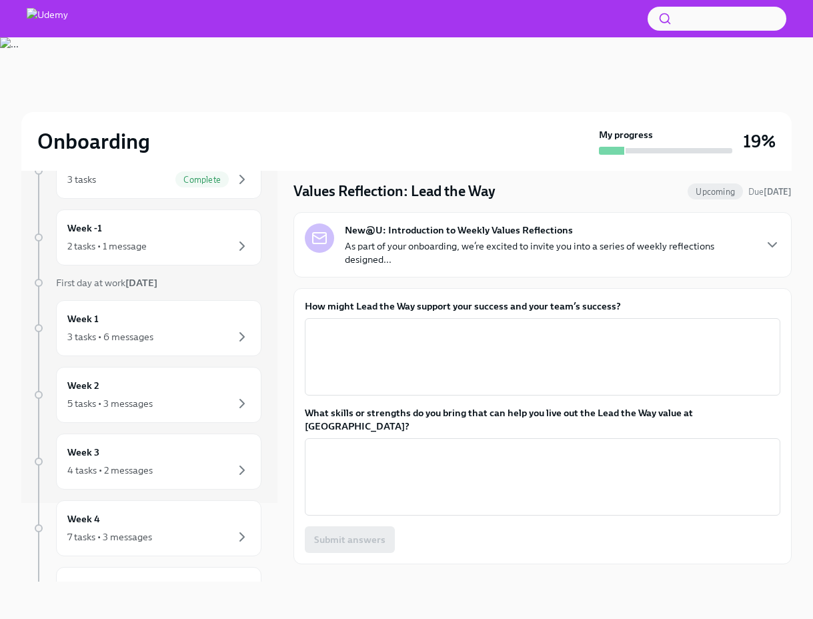
scroll to position [134, 0]
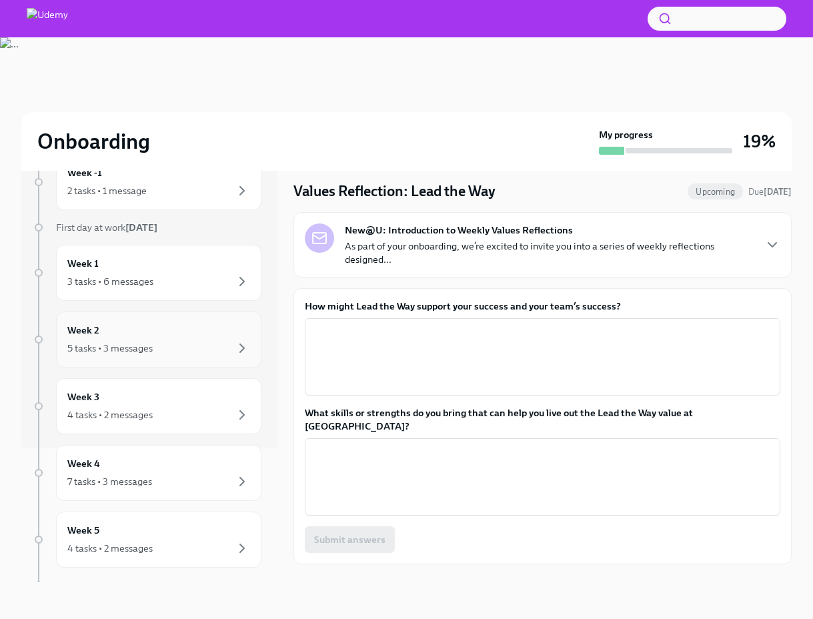
click at [173, 344] on div "5 tasks • 3 messages" at bounding box center [158, 348] width 183 height 16
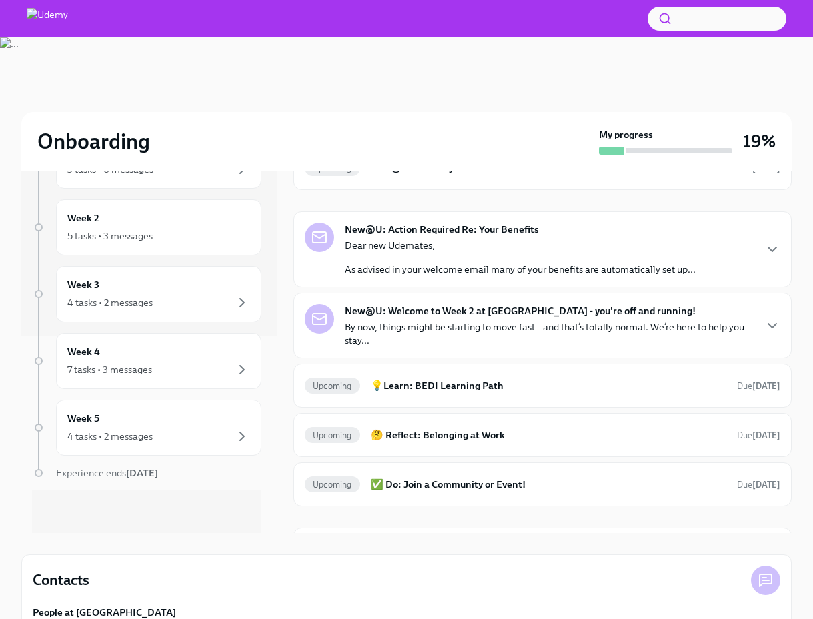
scroll to position [142, 0]
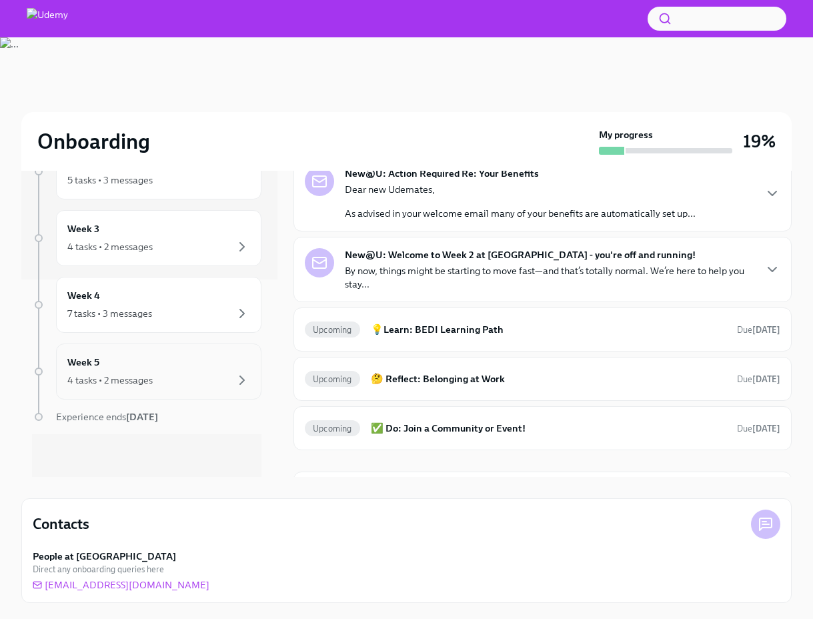
click at [161, 354] on div "Week 5 4 tasks • 2 messages" at bounding box center [158, 372] width 205 height 56
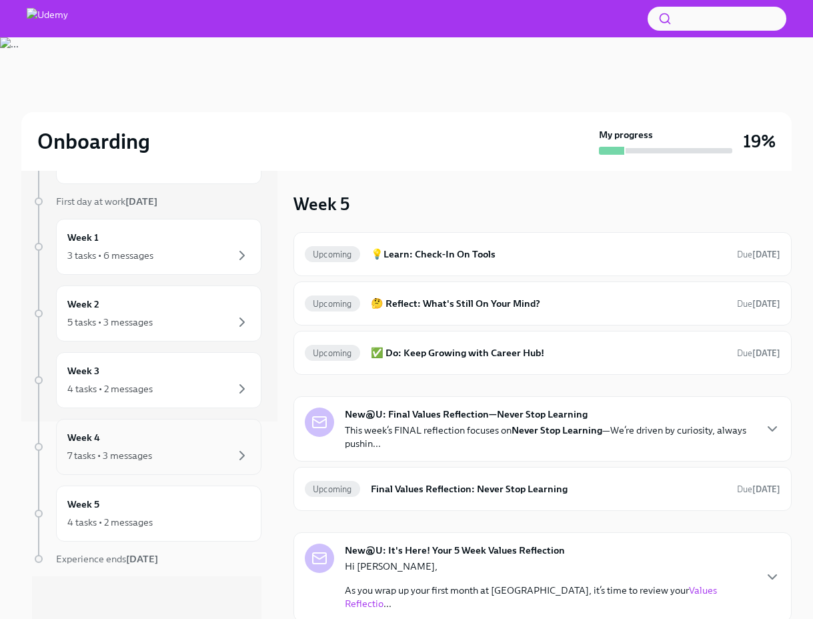
click at [160, 461] on div "7 tasks • 3 messages" at bounding box center [158, 456] width 183 height 16
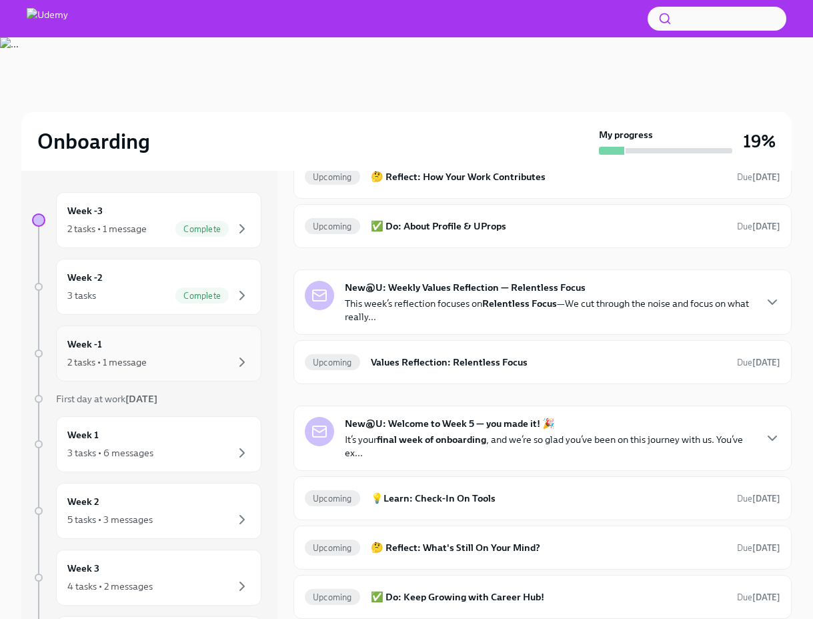
click at [176, 356] on div "2 tasks • 1 message" at bounding box center [158, 362] width 183 height 16
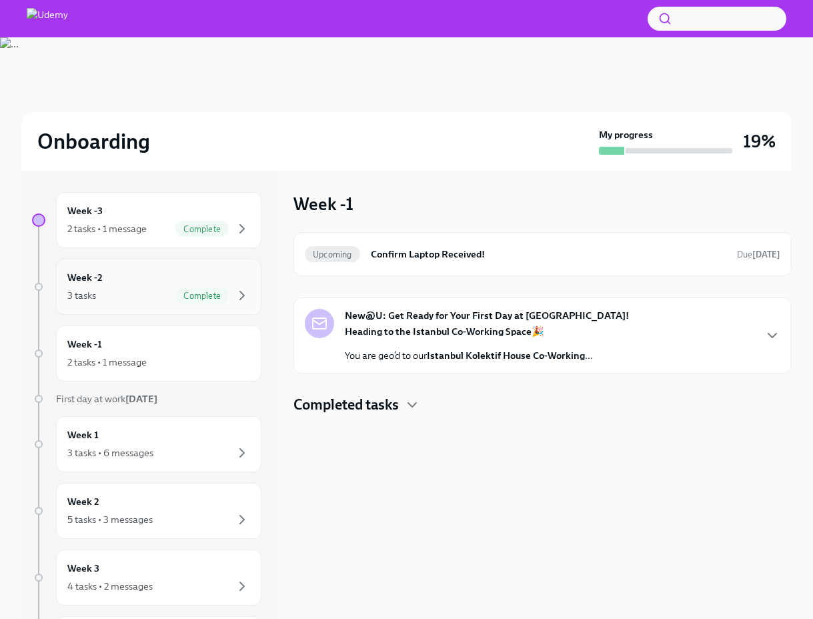
click at [161, 284] on div "Week -2 3 tasks Complete" at bounding box center [158, 286] width 183 height 33
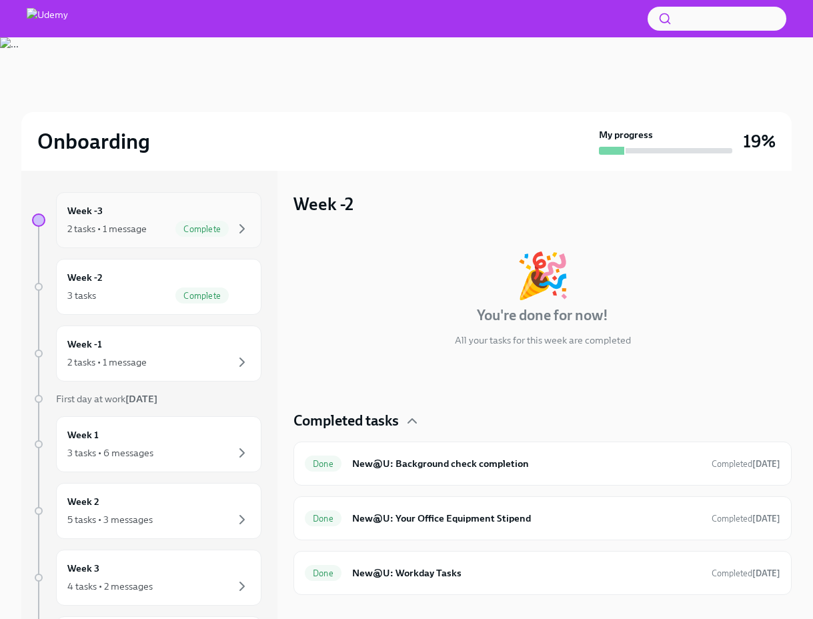
click at [183, 226] on span "Complete" at bounding box center [201, 229] width 53 height 10
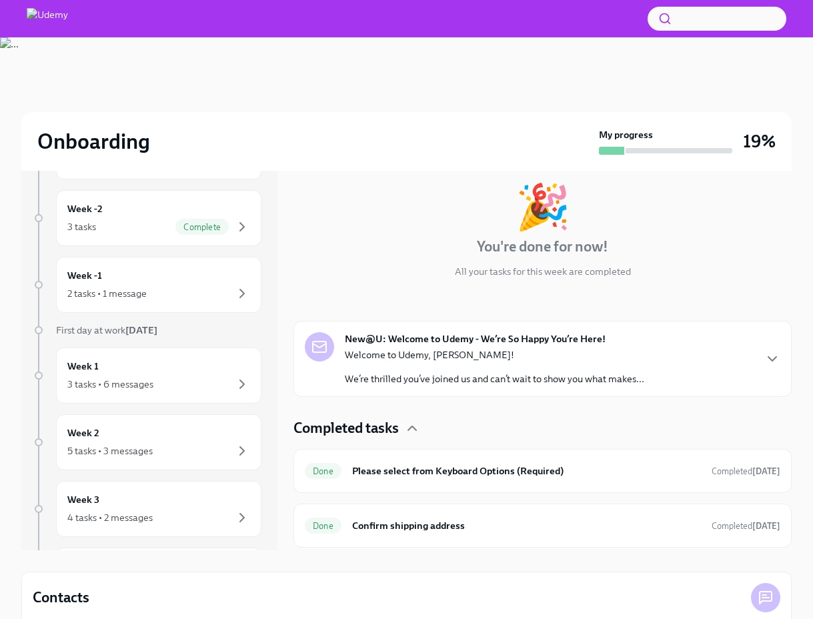
scroll to position [142, 0]
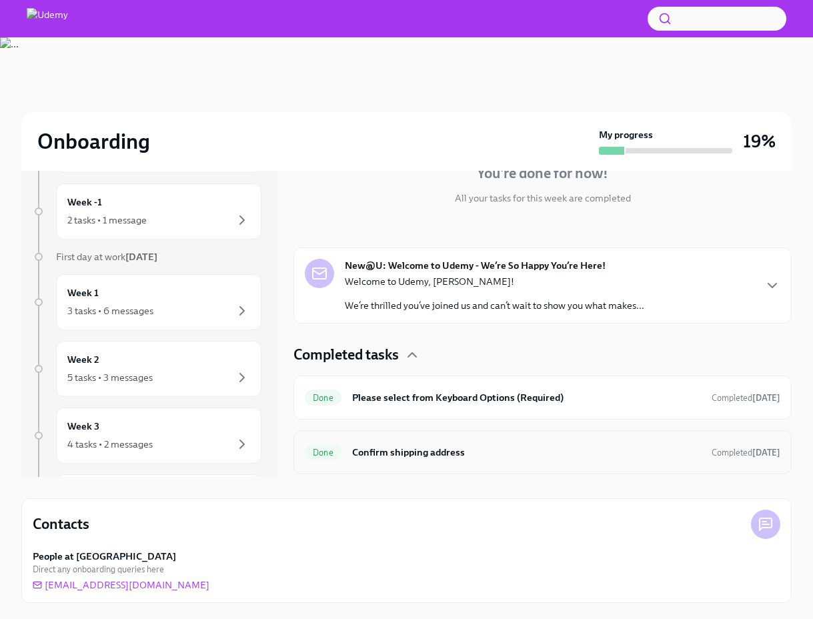
click at [381, 452] on h6 "Confirm shipping address" at bounding box center [526, 452] width 349 height 15
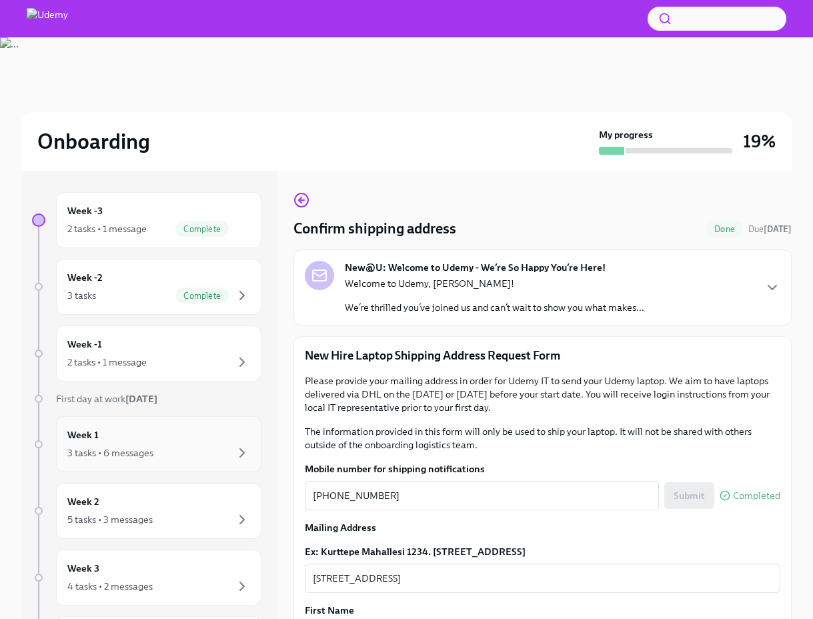
click at [151, 442] on div "Week 1 3 tasks • 6 messages" at bounding box center [158, 444] width 183 height 33
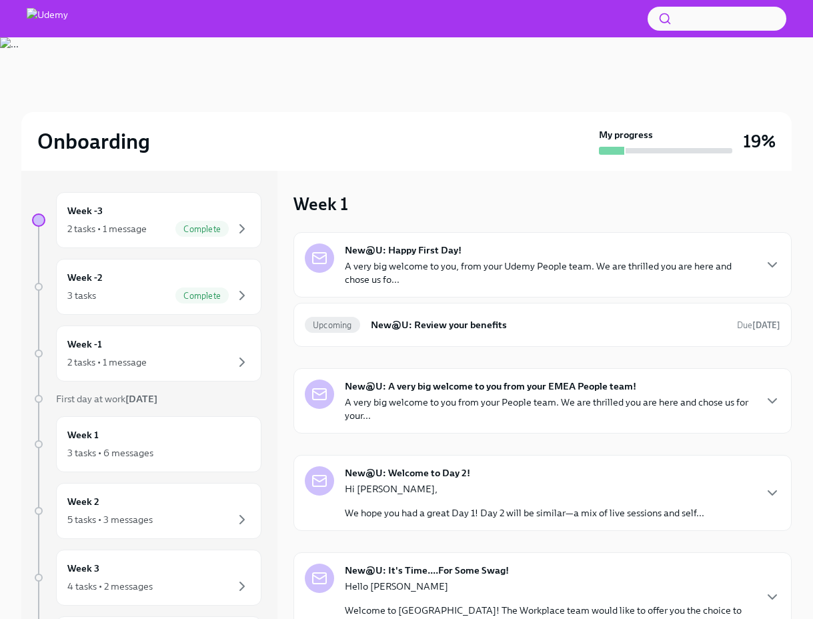
click at [541, 260] on p "A very big welcome to you, from your Udemy People team. We are thrilled you are…" at bounding box center [549, 273] width 409 height 27
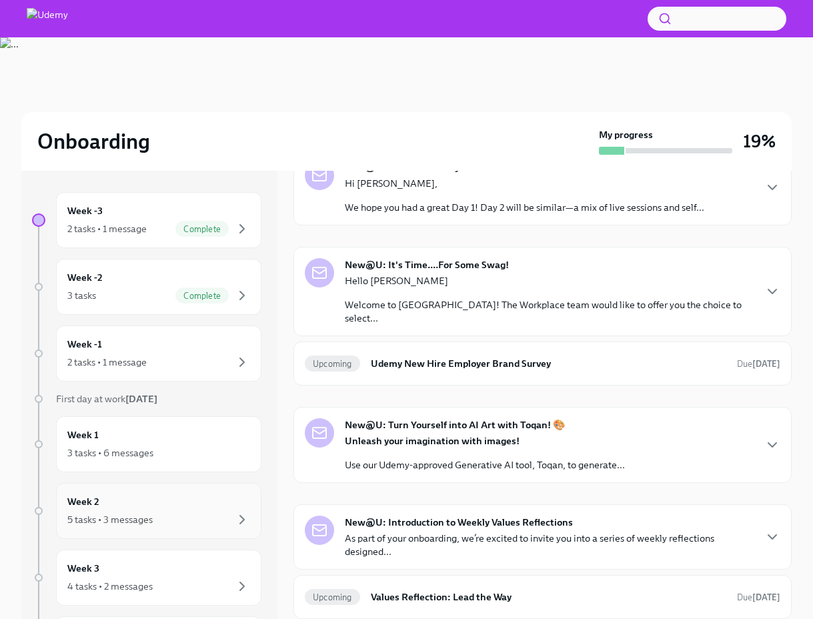
click at [167, 504] on div "Week 2 5 tasks • 3 messages" at bounding box center [158, 510] width 183 height 33
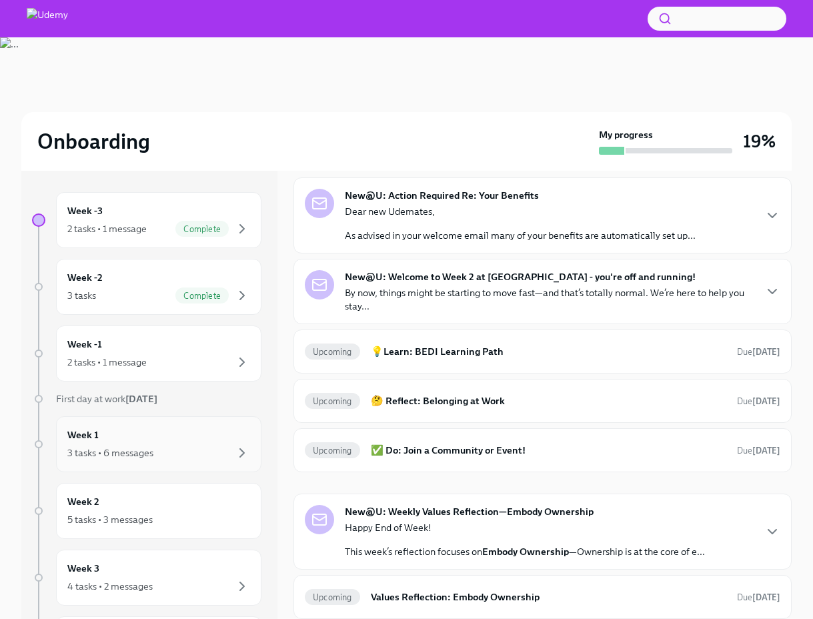
click at [157, 442] on div "Week 1 3 tasks • 6 messages" at bounding box center [158, 444] width 183 height 33
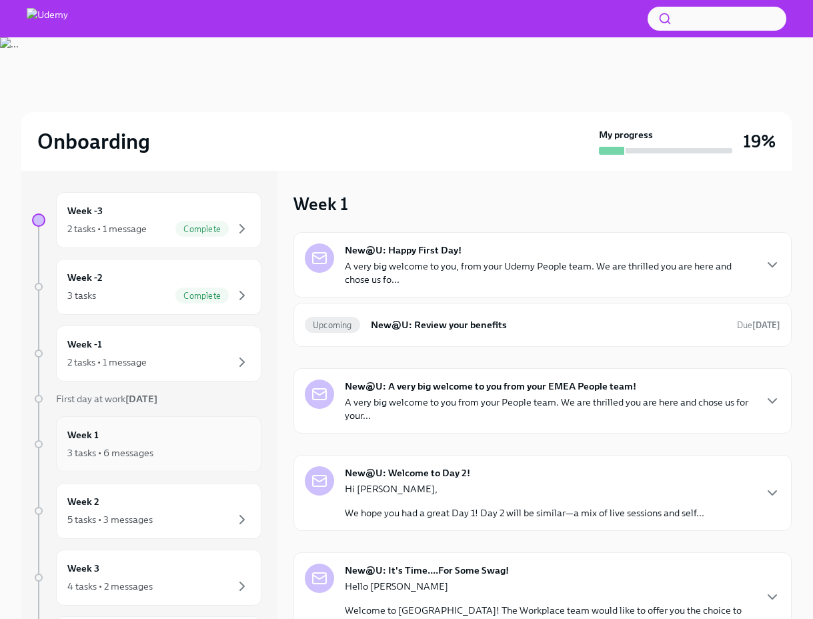
click at [192, 441] on div "Week 1 3 tasks • 6 messages" at bounding box center [158, 444] width 183 height 33
click at [193, 354] on div "2 tasks • 1 message" at bounding box center [158, 362] width 183 height 16
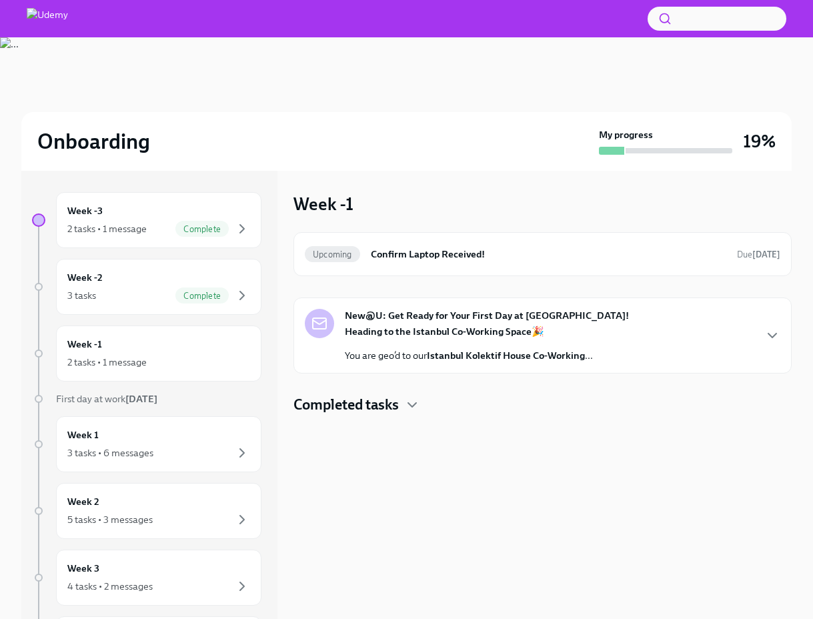
click at [434, 355] on strong "Istanbul Kolektif House Co-Working" at bounding box center [506, 356] width 158 height 12
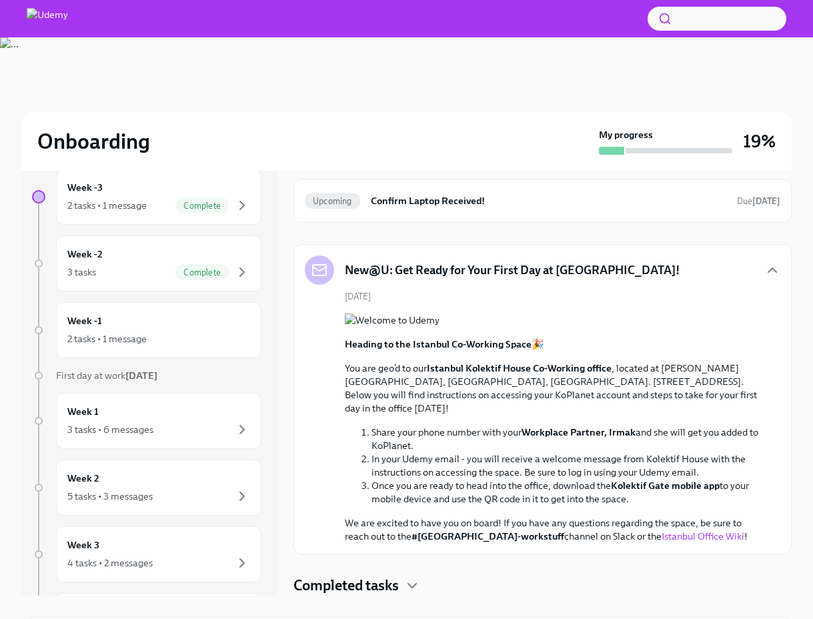
scroll to position [50, 0]
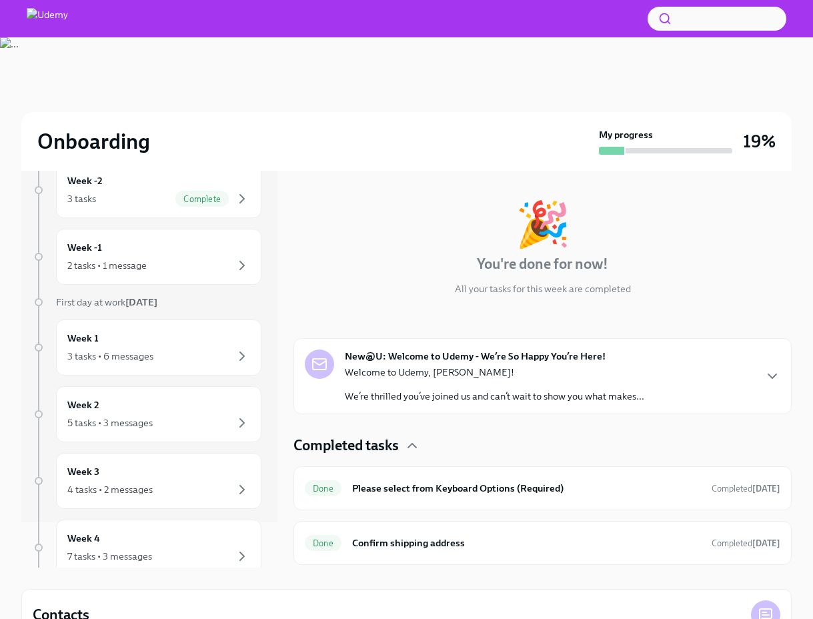
scroll to position [142, 0]
